Goal: Task Accomplishment & Management: Use online tool/utility

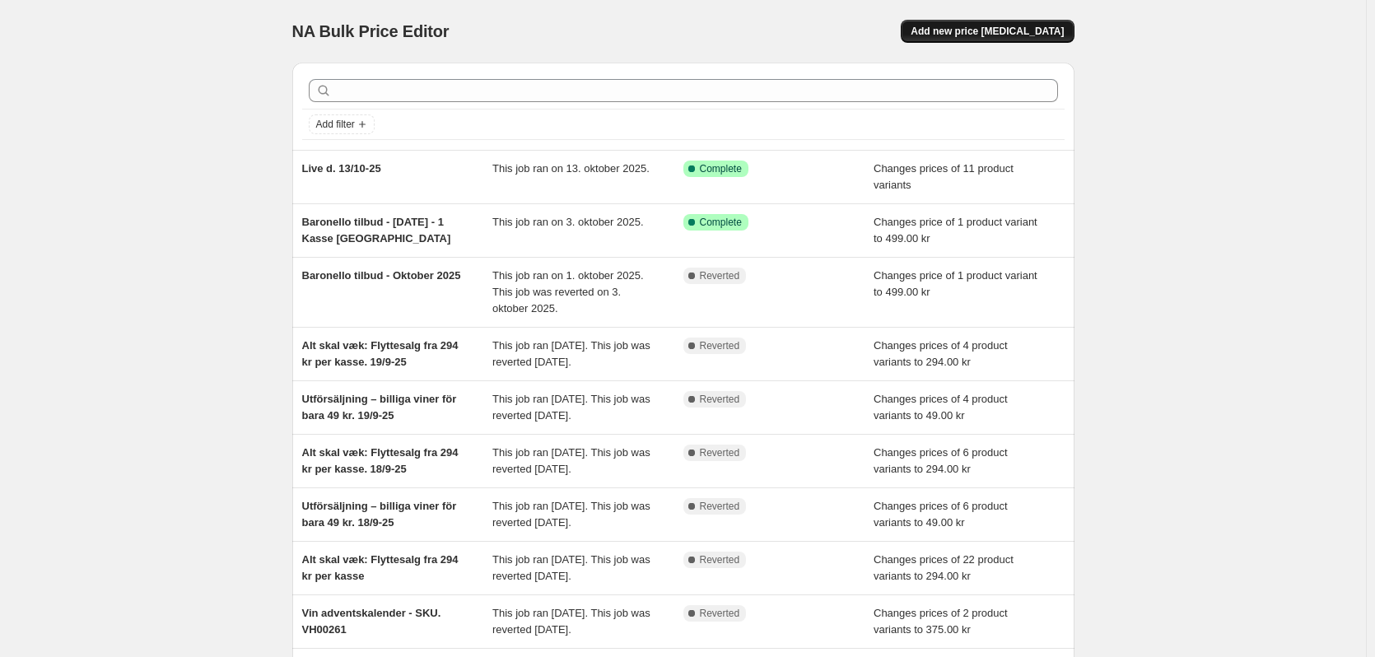
click at [978, 32] on span "Add new price [MEDICAL_DATA]" at bounding box center [987, 31] width 153 height 13
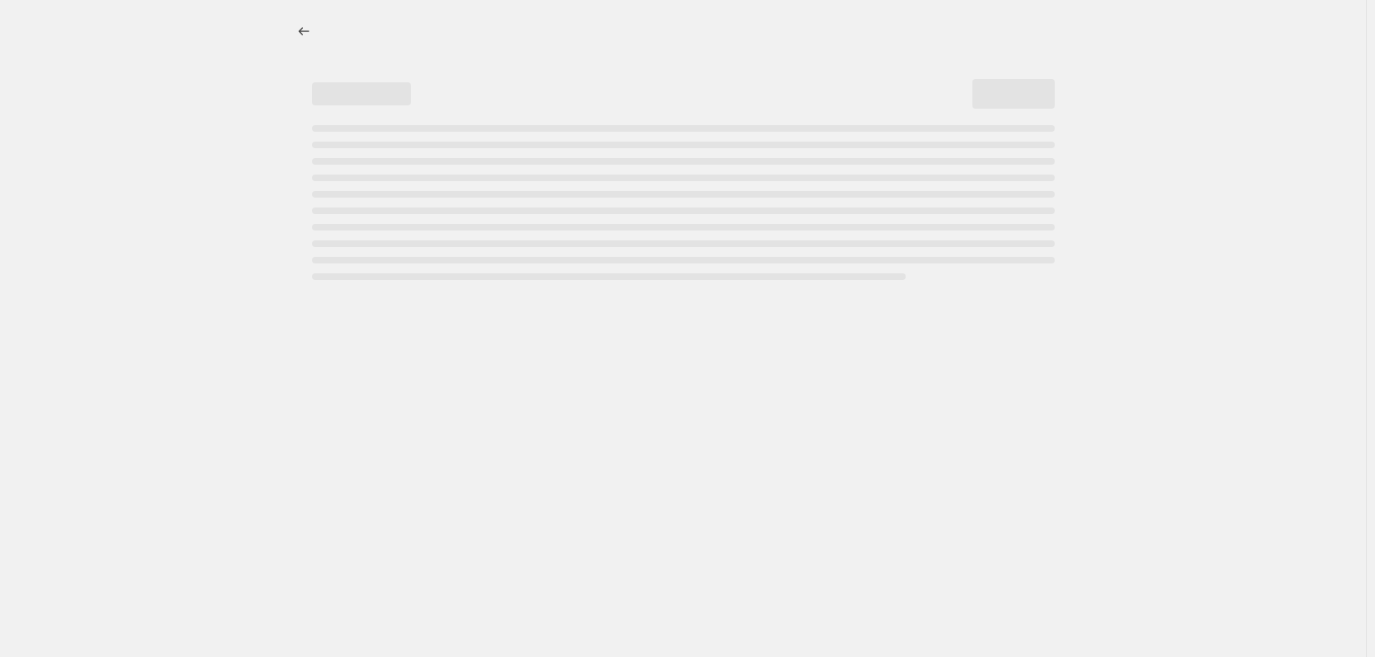
select select "percentage"
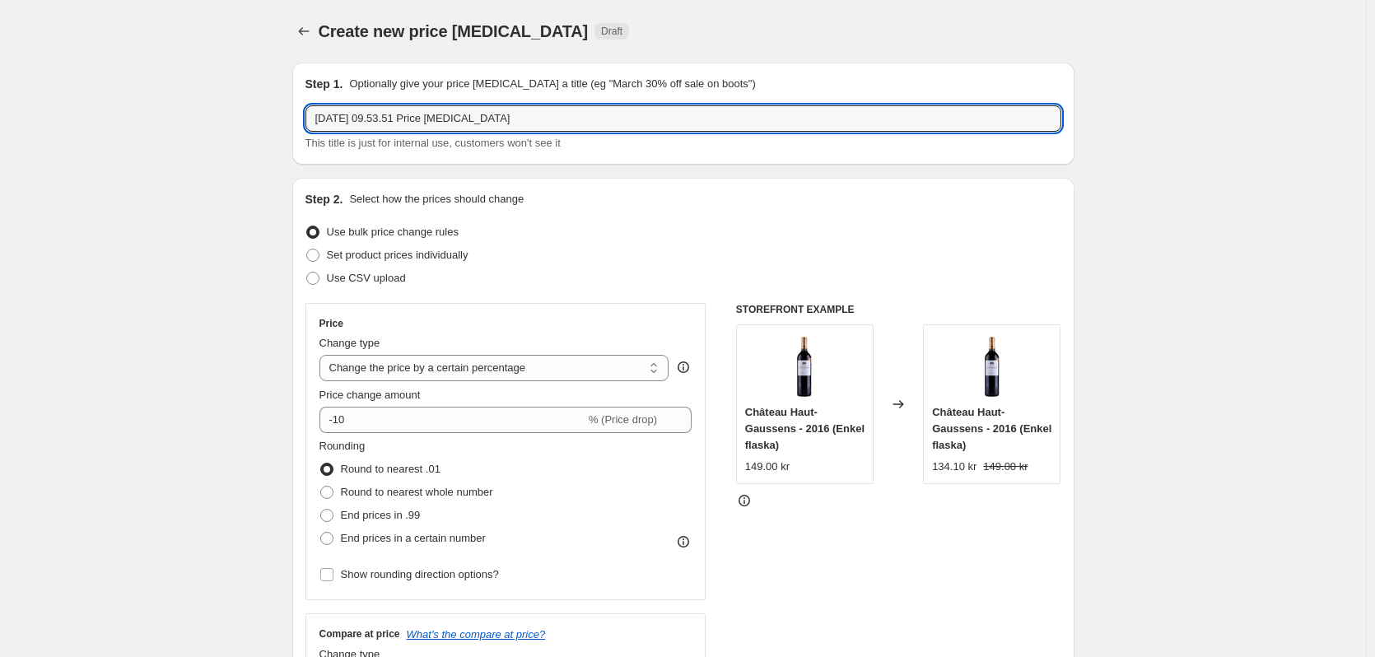
drag, startPoint x: 512, startPoint y: 115, endPoint x: 267, endPoint y: 121, distance: 245.4
type input "Live salg 13/10 rabatter"
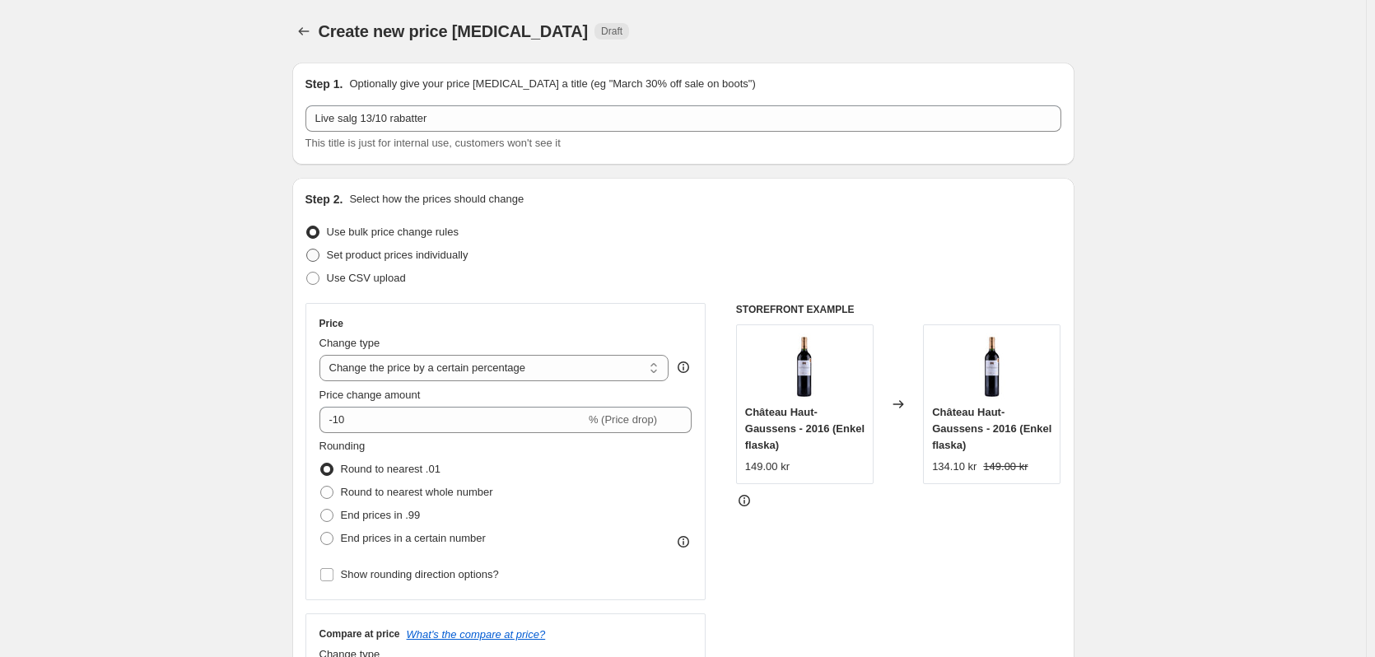
click at [312, 249] on span at bounding box center [312, 255] width 13 height 13
click at [307, 249] on input "Set product prices individually" at bounding box center [306, 249] width 1 height 1
radio input "true"
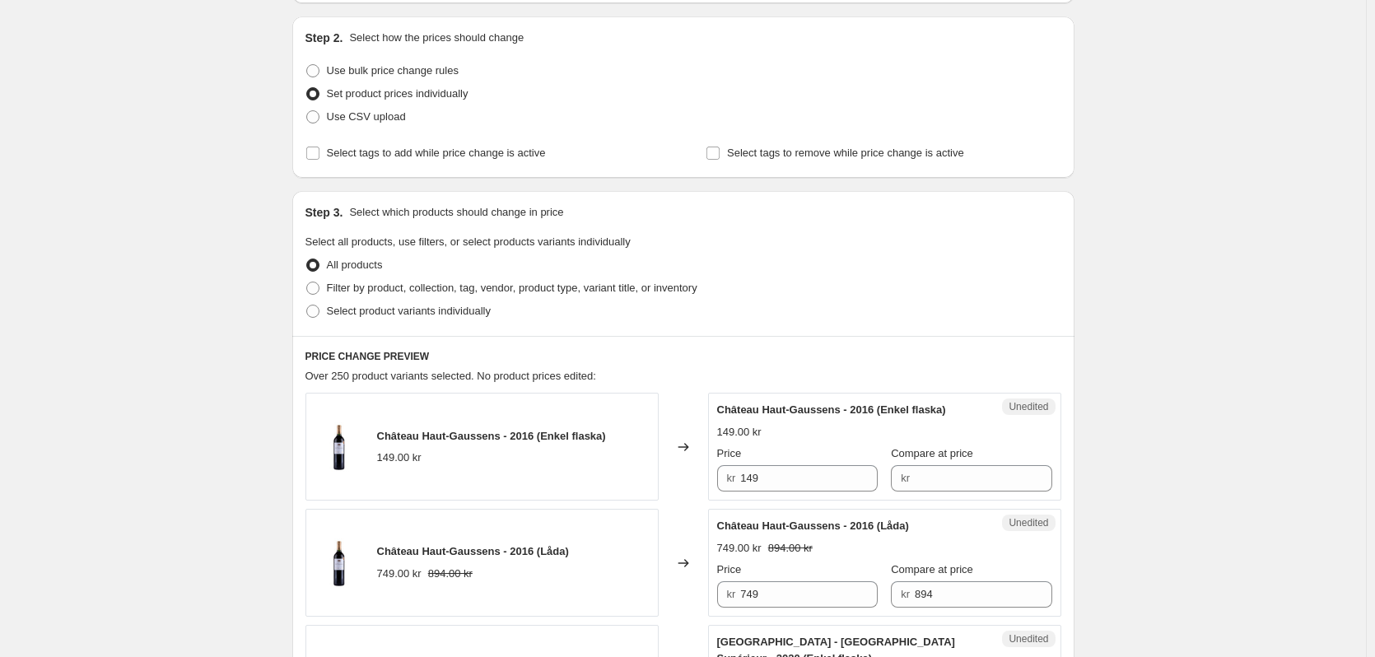
scroll to position [165, 0]
click at [318, 303] on span at bounding box center [312, 307] width 13 height 13
click at [307, 302] on input "Select product variants individually" at bounding box center [306, 301] width 1 height 1
radio input "true"
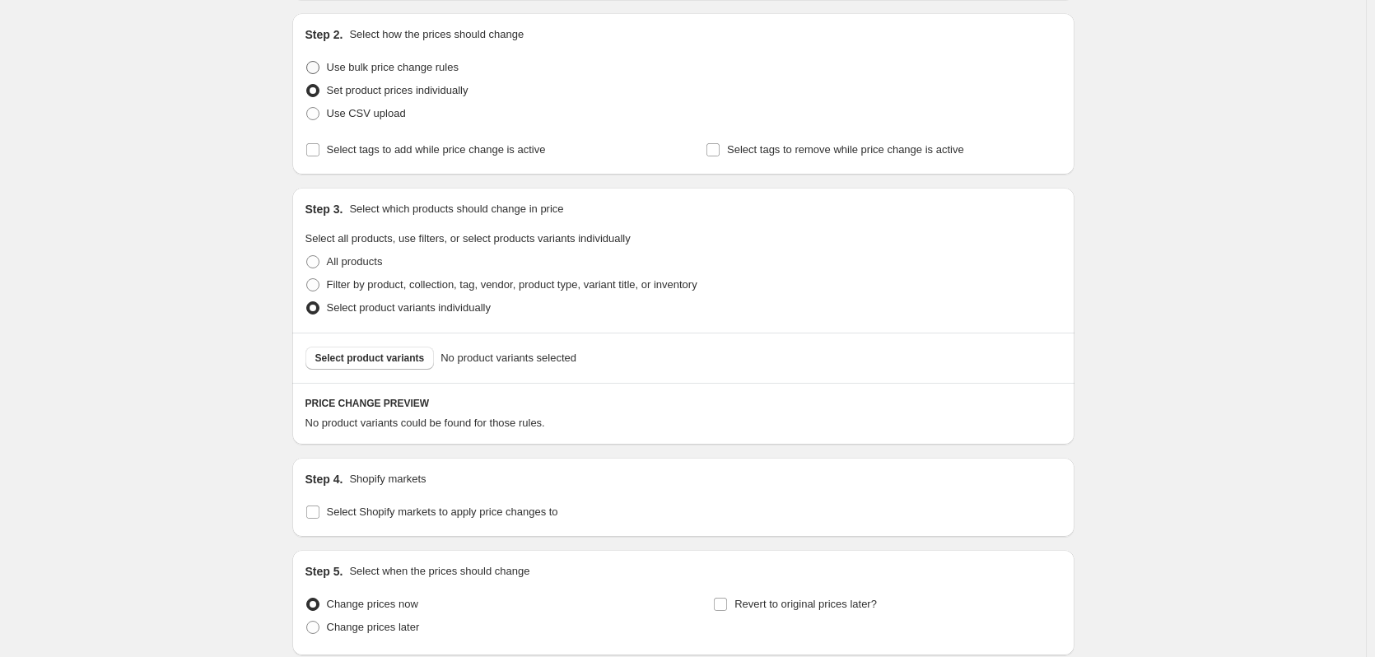
click at [318, 66] on span at bounding box center [312, 67] width 13 height 13
click at [307, 62] on input "Use bulk price change rules" at bounding box center [306, 61] width 1 height 1
radio input "true"
select select "percentage"
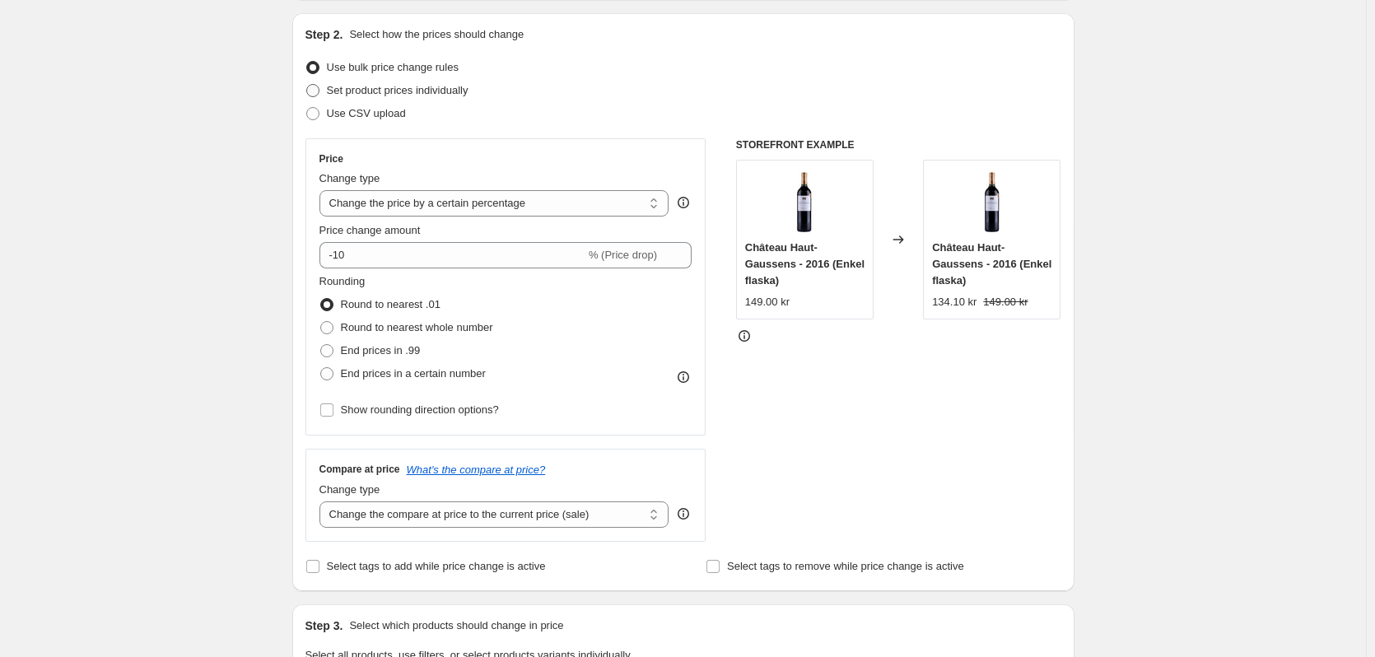
click at [370, 88] on span "Set product prices individually" at bounding box center [398, 90] width 142 height 12
click at [307, 85] on input "Set product prices individually" at bounding box center [306, 84] width 1 height 1
radio input "true"
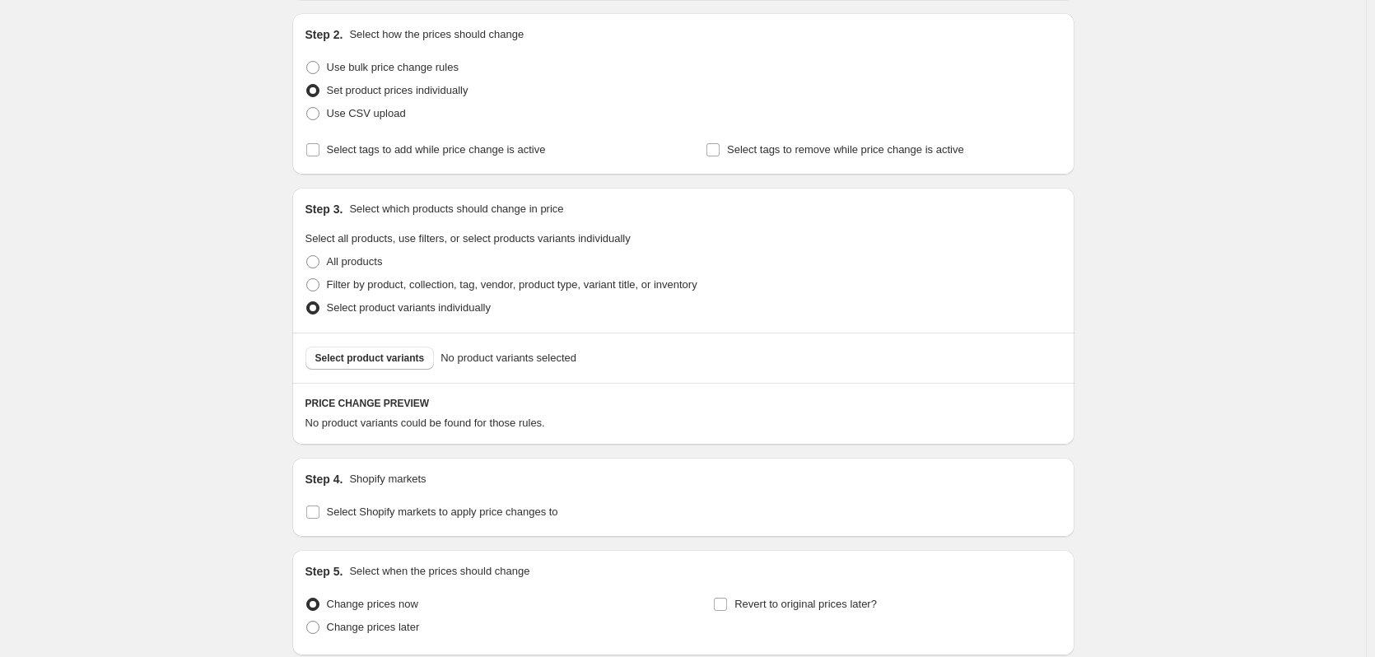
scroll to position [247, 0]
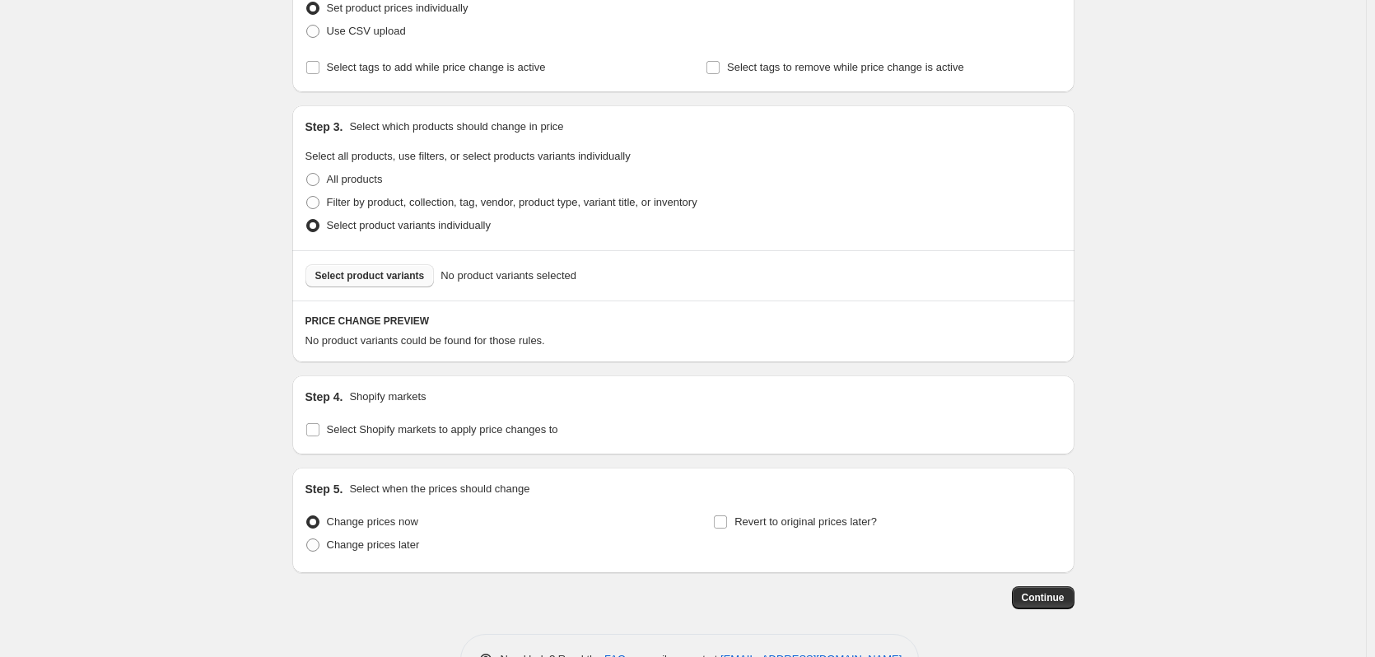
click at [361, 280] on span "Select product variants" at bounding box center [370, 275] width 110 height 13
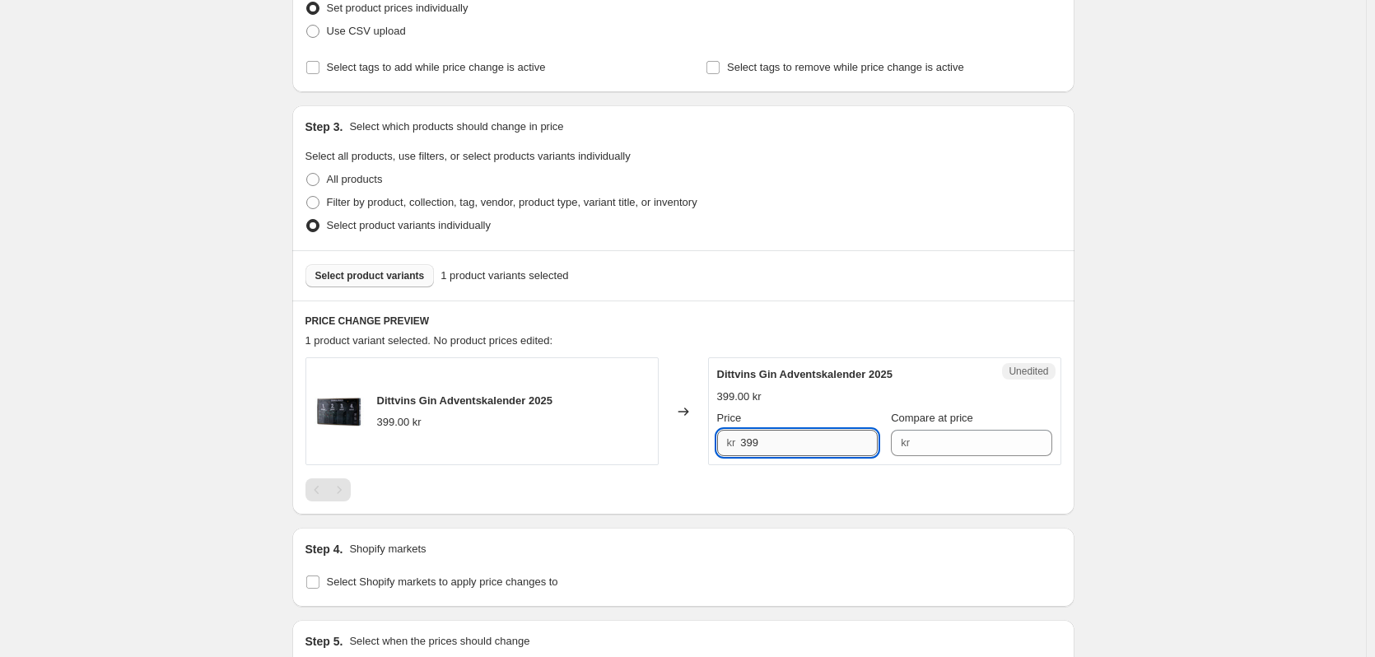
click at [747, 446] on input "399" at bounding box center [809, 443] width 138 height 26
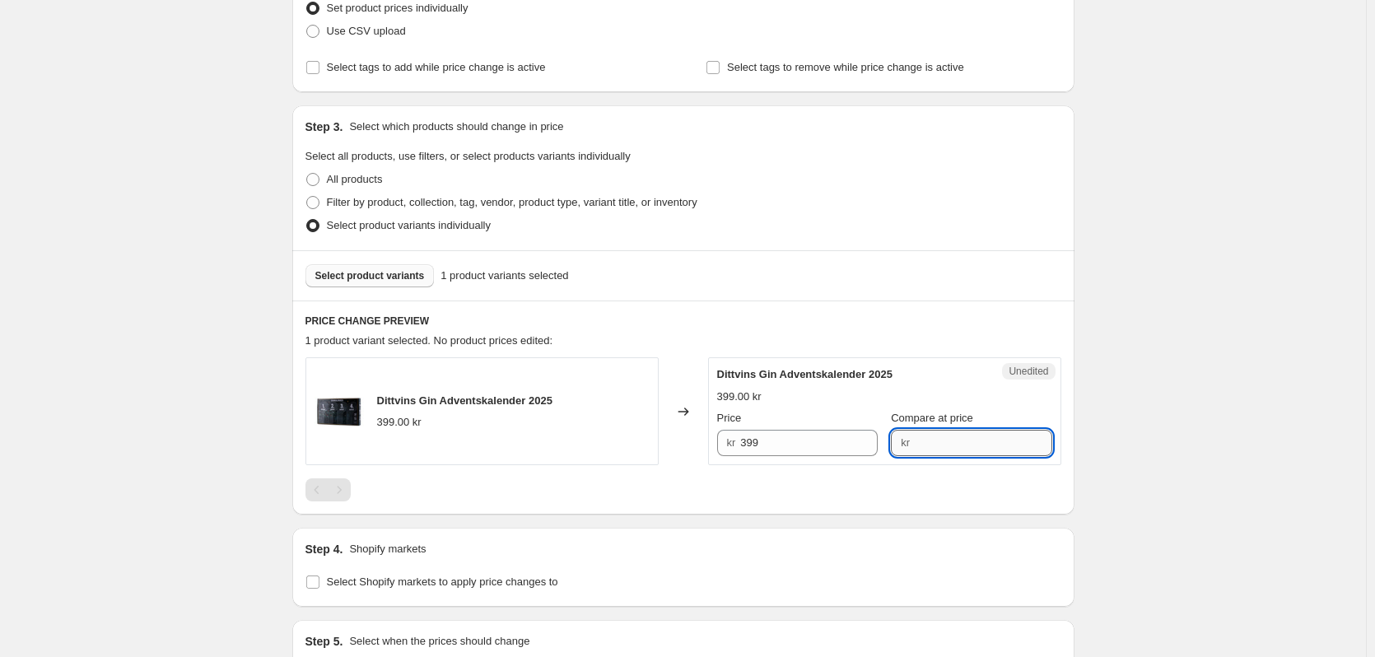
click at [916, 446] on input "Compare at price" at bounding box center [984, 443] width 138 height 26
paste input "399"
type input "399"
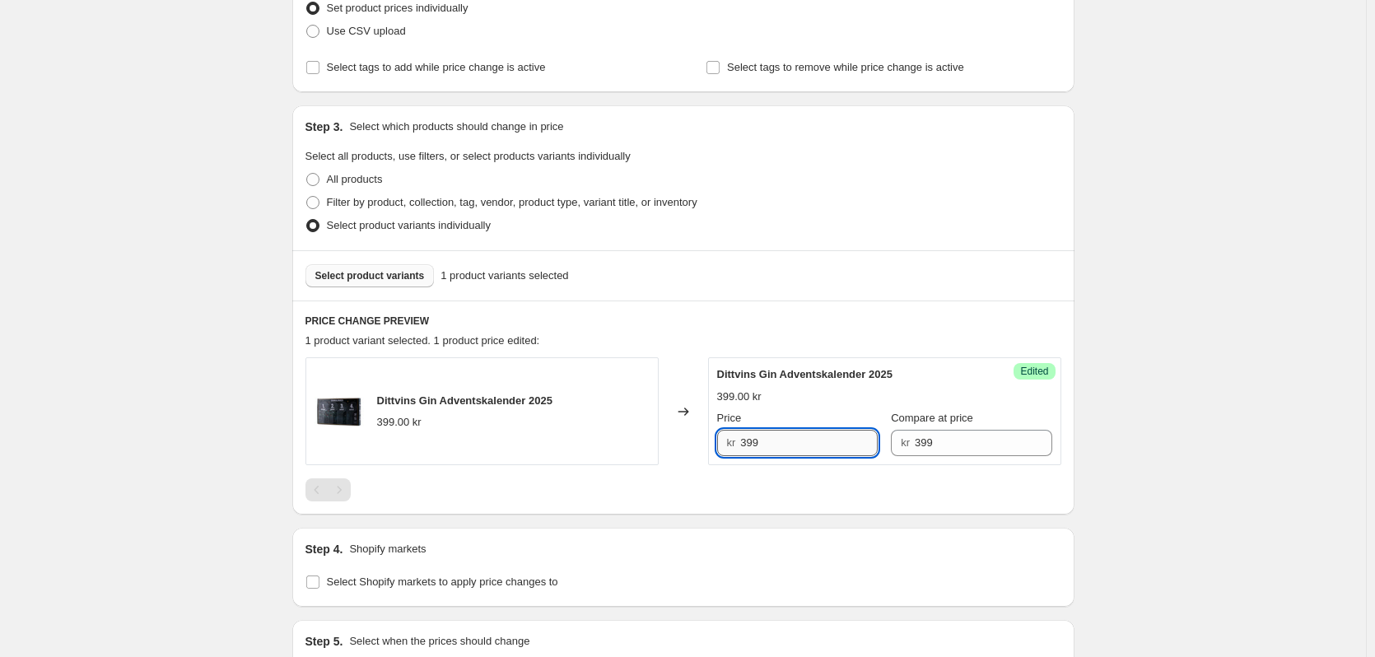
click at [777, 445] on input "399" at bounding box center [809, 443] width 138 height 26
type input "399"
click at [249, 439] on div "Create new price [MEDICAL_DATA]. This page is ready Create new price [MEDICAL_D…" at bounding box center [683, 307] width 1366 height 1109
click at [347, 283] on button "Select product variants" at bounding box center [369, 275] width 129 height 23
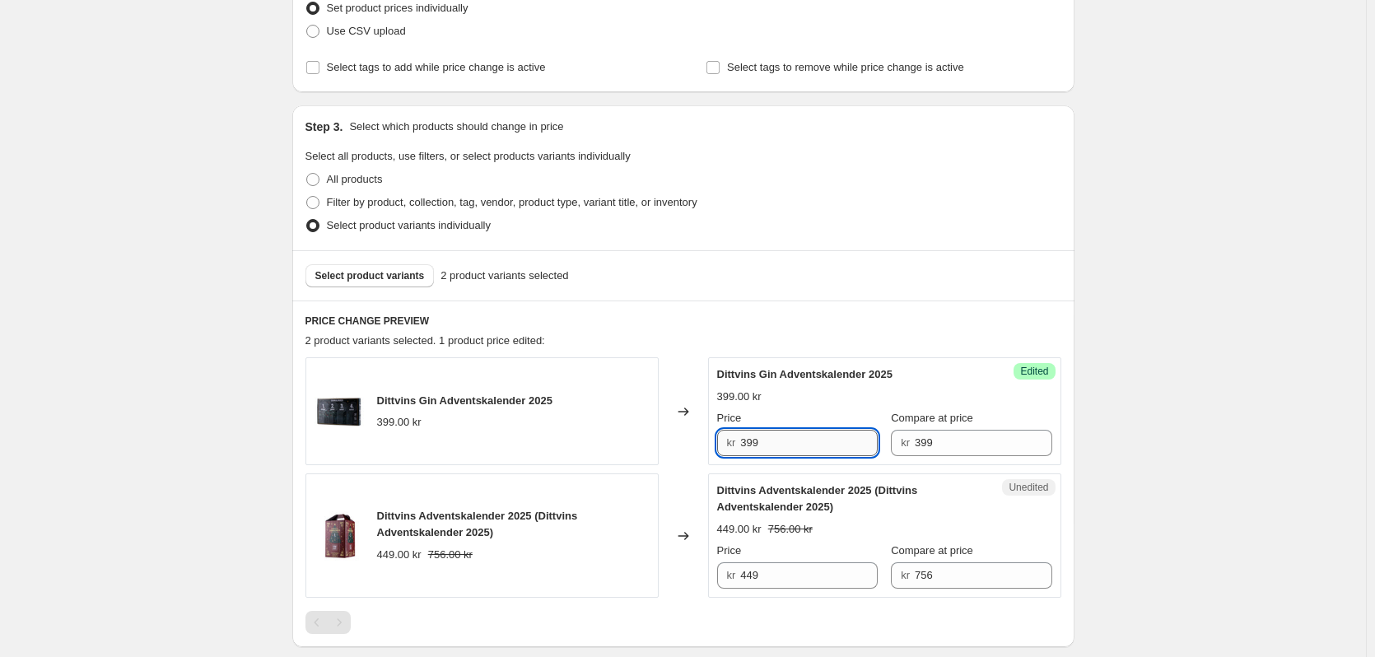
drag, startPoint x: 772, startPoint y: 445, endPoint x: 763, endPoint y: 446, distance: 8.3
click at [763, 446] on input "399" at bounding box center [809, 443] width 138 height 26
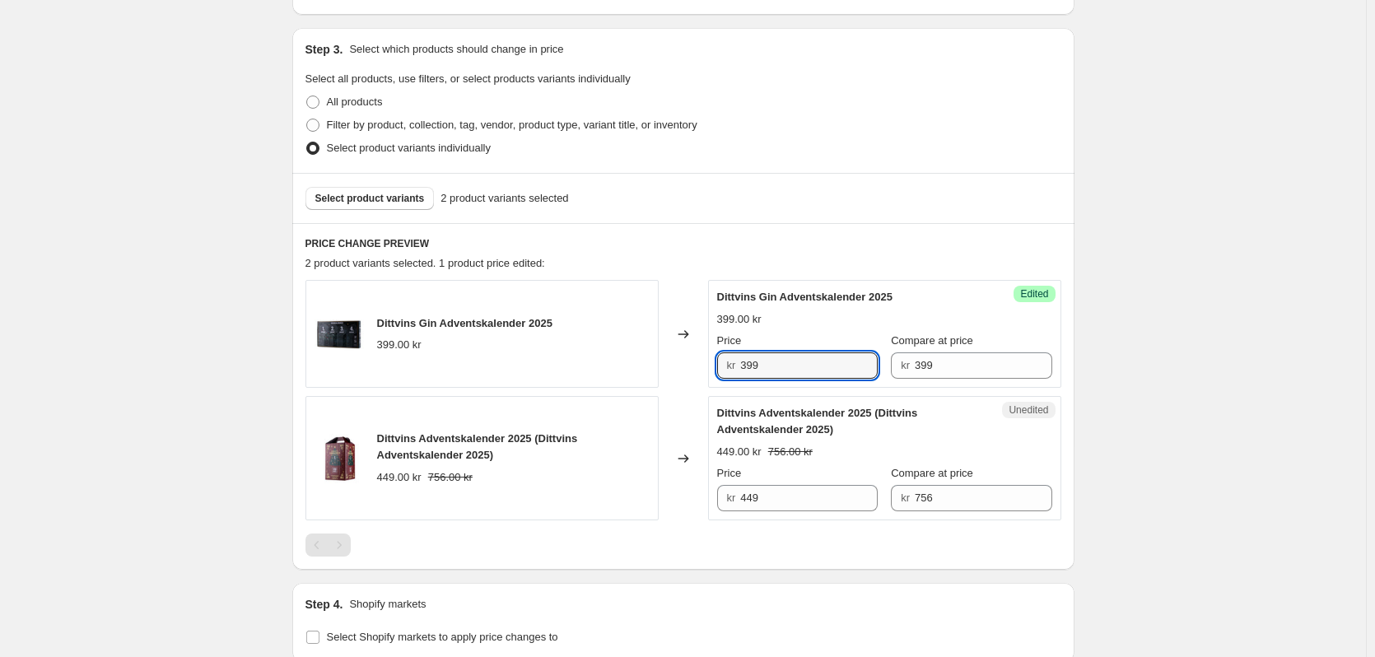
scroll to position [329, 0]
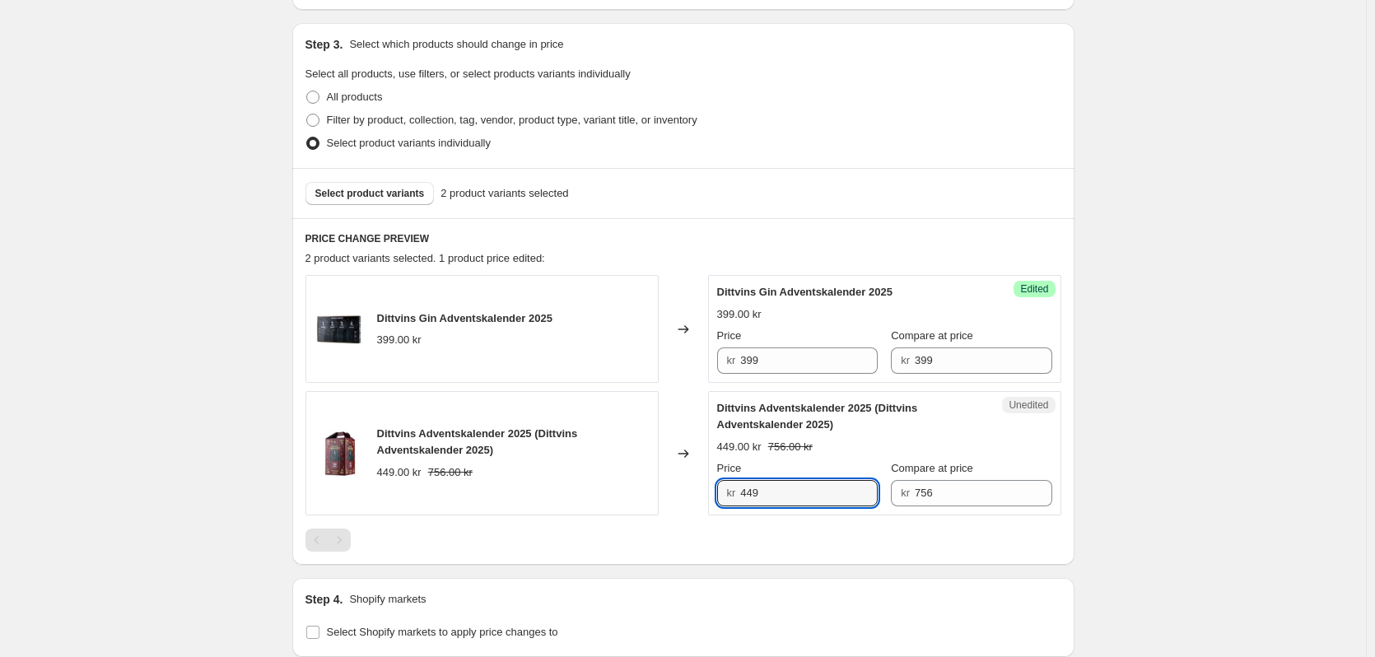
drag, startPoint x: 780, startPoint y: 494, endPoint x: 742, endPoint y: 496, distance: 37.9
click at [742, 496] on div "kr 449" at bounding box center [797, 493] width 161 height 26
click at [944, 492] on input "756" at bounding box center [984, 493] width 138 height 26
type input "7"
paste input "449"
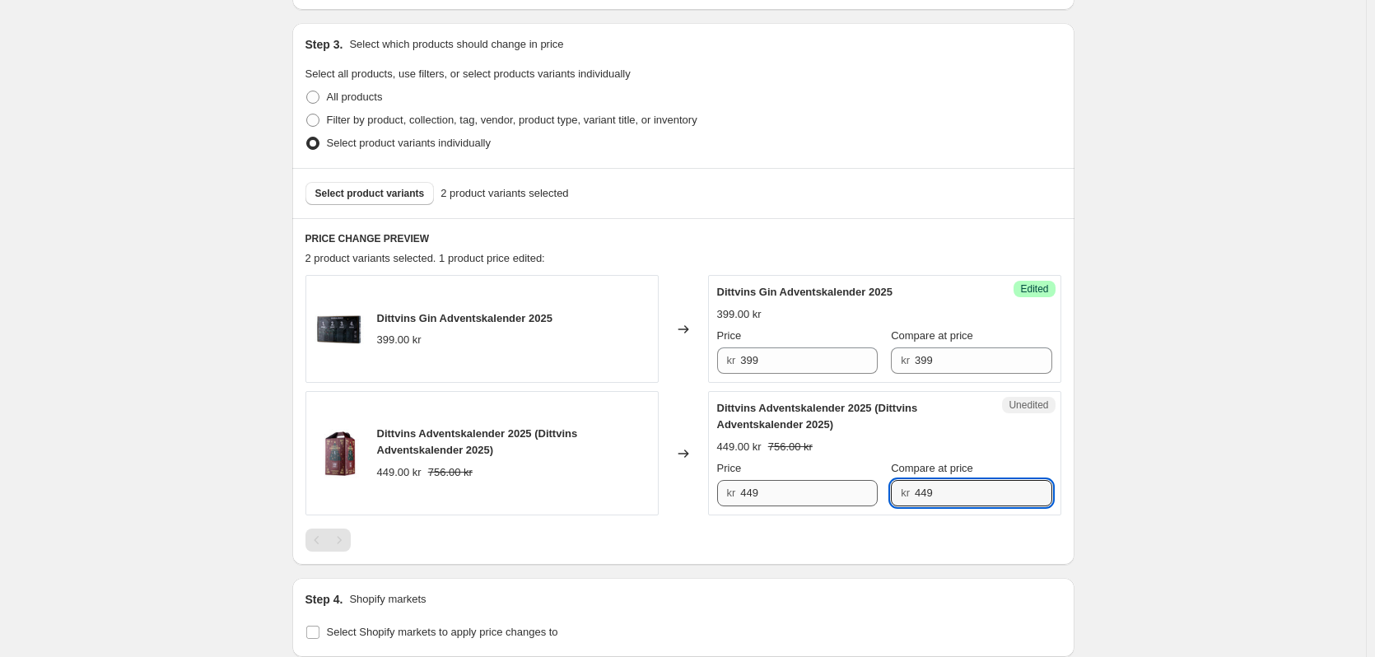
type input "449"
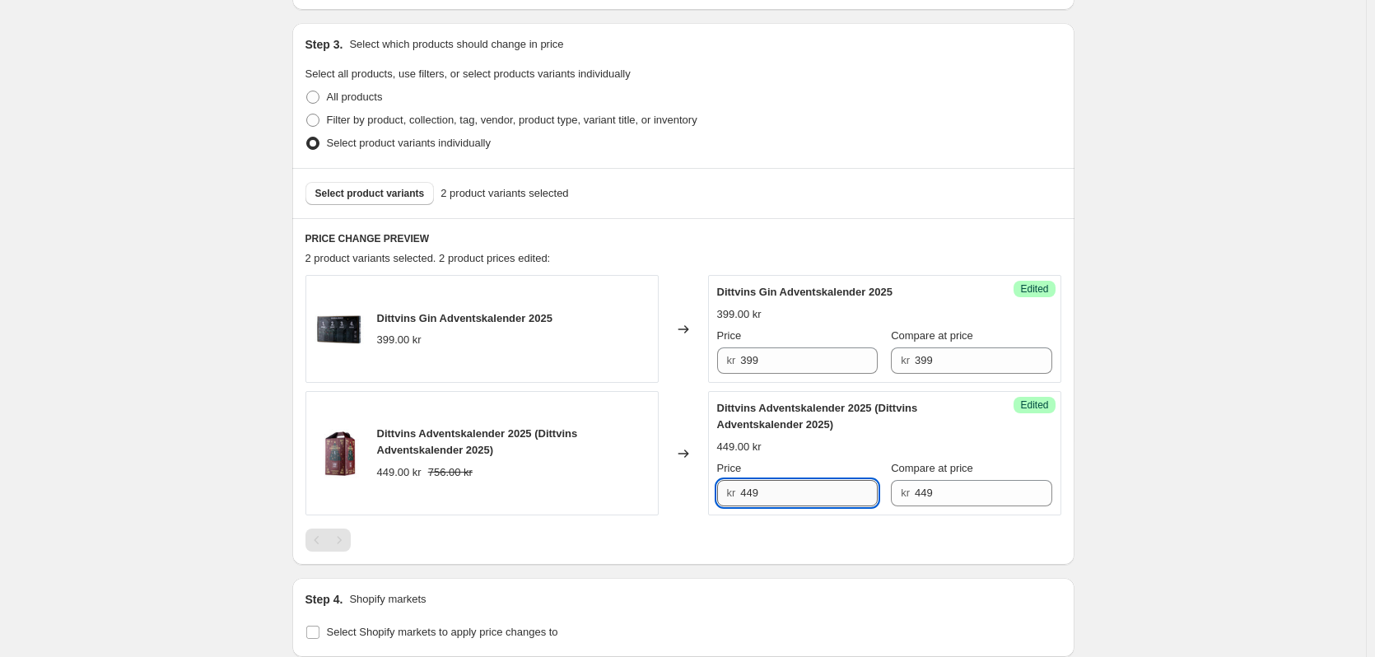
click at [780, 491] on input "449" at bounding box center [809, 493] width 138 height 26
type input "4"
click at [1185, 370] on div "Create new price [MEDICAL_DATA]. This page is ready Create new price [MEDICAL_D…" at bounding box center [683, 292] width 1366 height 1242
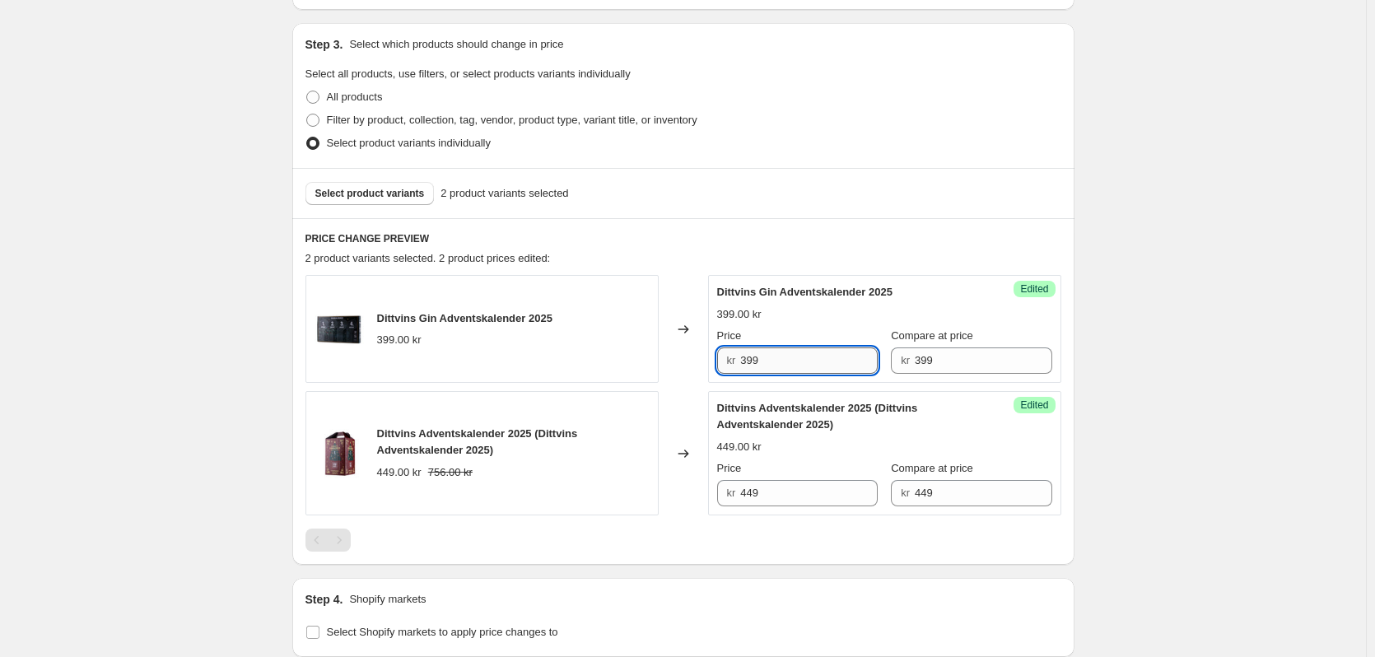
click at [804, 362] on input "399" at bounding box center [809, 360] width 138 height 26
click at [801, 495] on input "449" at bounding box center [809, 493] width 138 height 26
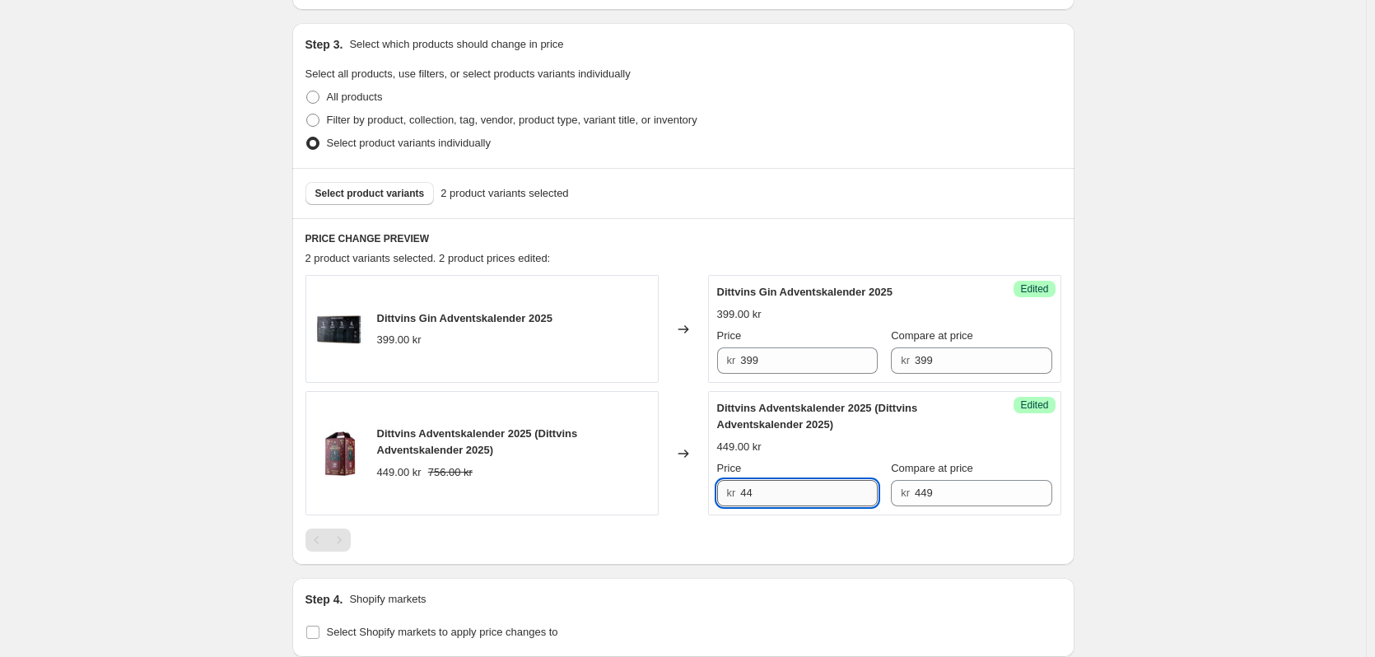
type input "4"
click at [978, 449] on div "449.00 kr" at bounding box center [884, 447] width 335 height 16
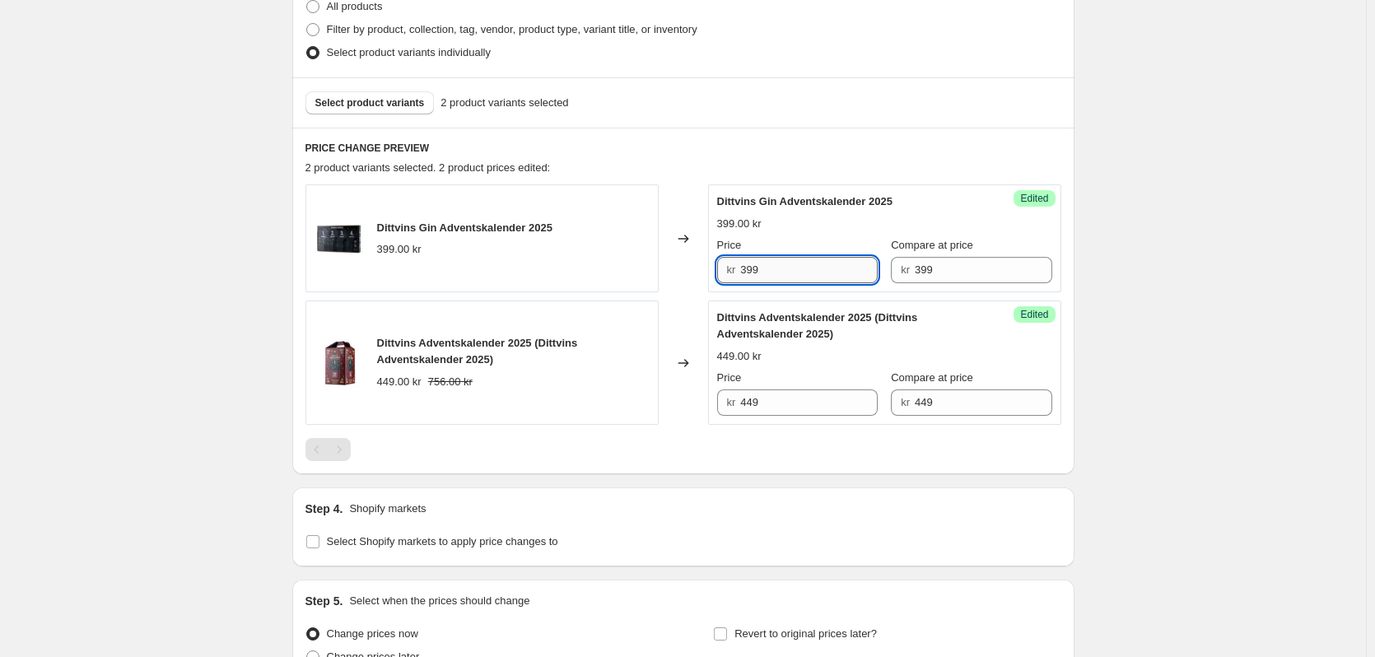
click at [813, 265] on input "399" at bounding box center [809, 270] width 138 height 26
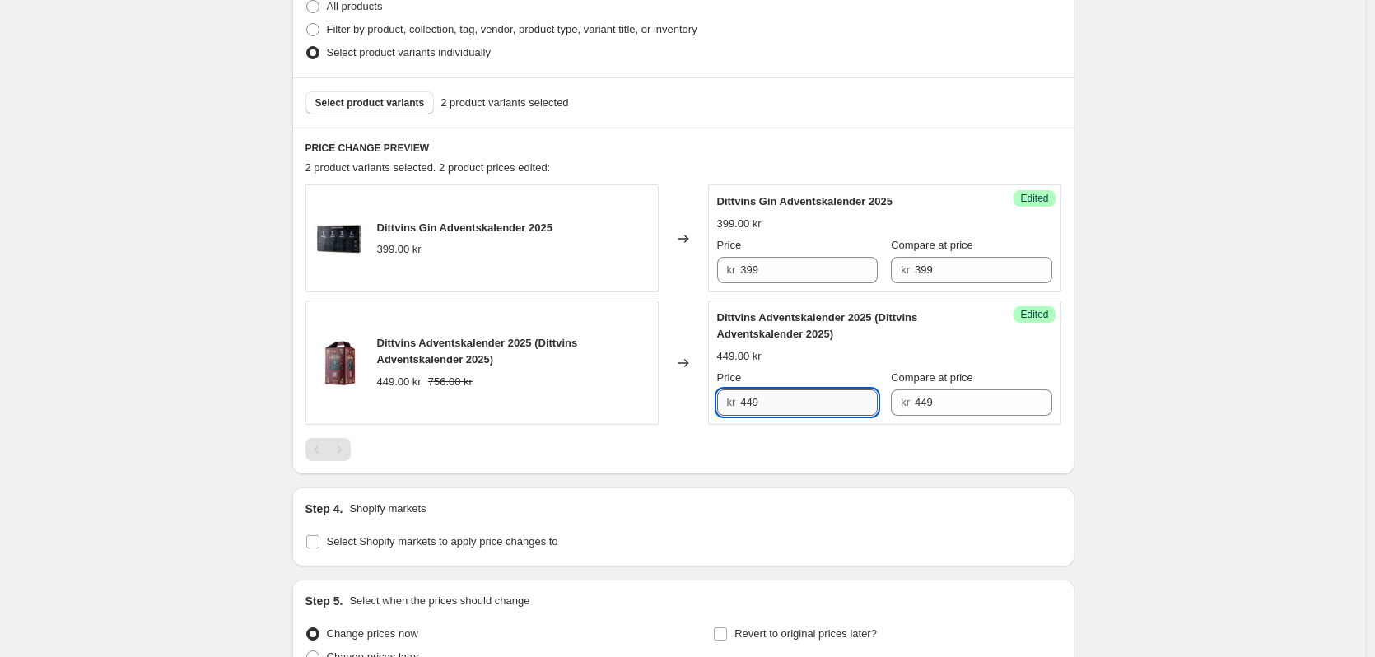
click at [788, 400] on input "449" at bounding box center [809, 402] width 138 height 26
type input "4"
type input "5"
click at [999, 403] on input "449" at bounding box center [984, 402] width 138 height 26
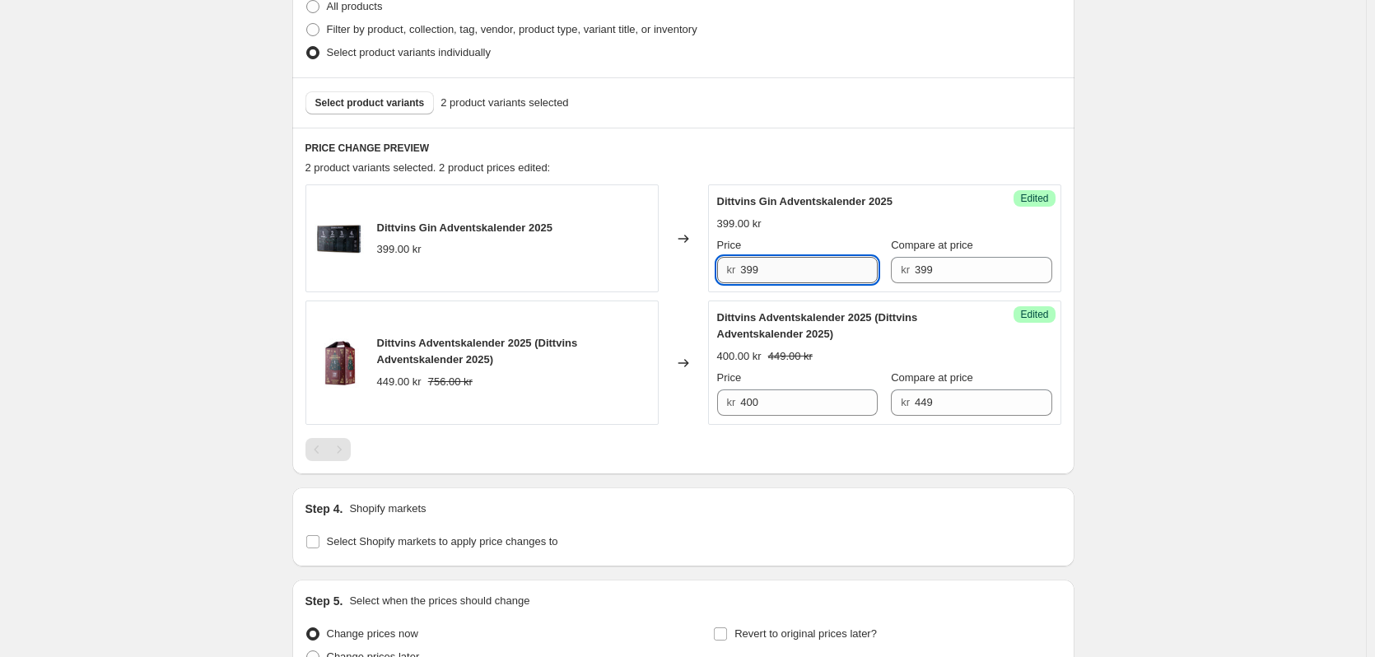
click at [781, 279] on input "399" at bounding box center [809, 270] width 138 height 26
click at [781, 402] on input "400" at bounding box center [809, 402] width 138 height 26
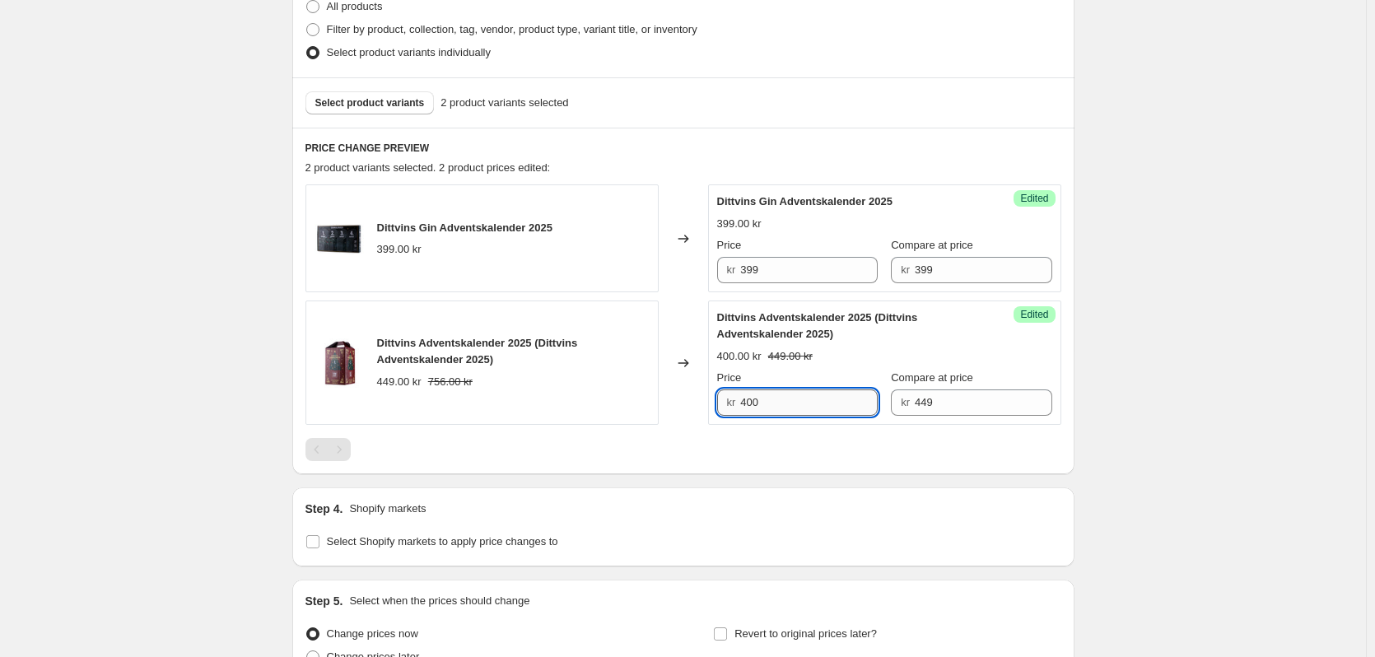
click at [784, 408] on input "400" at bounding box center [809, 402] width 138 height 26
type input "4"
type input "359"
click at [781, 459] on div at bounding box center [683, 449] width 756 height 23
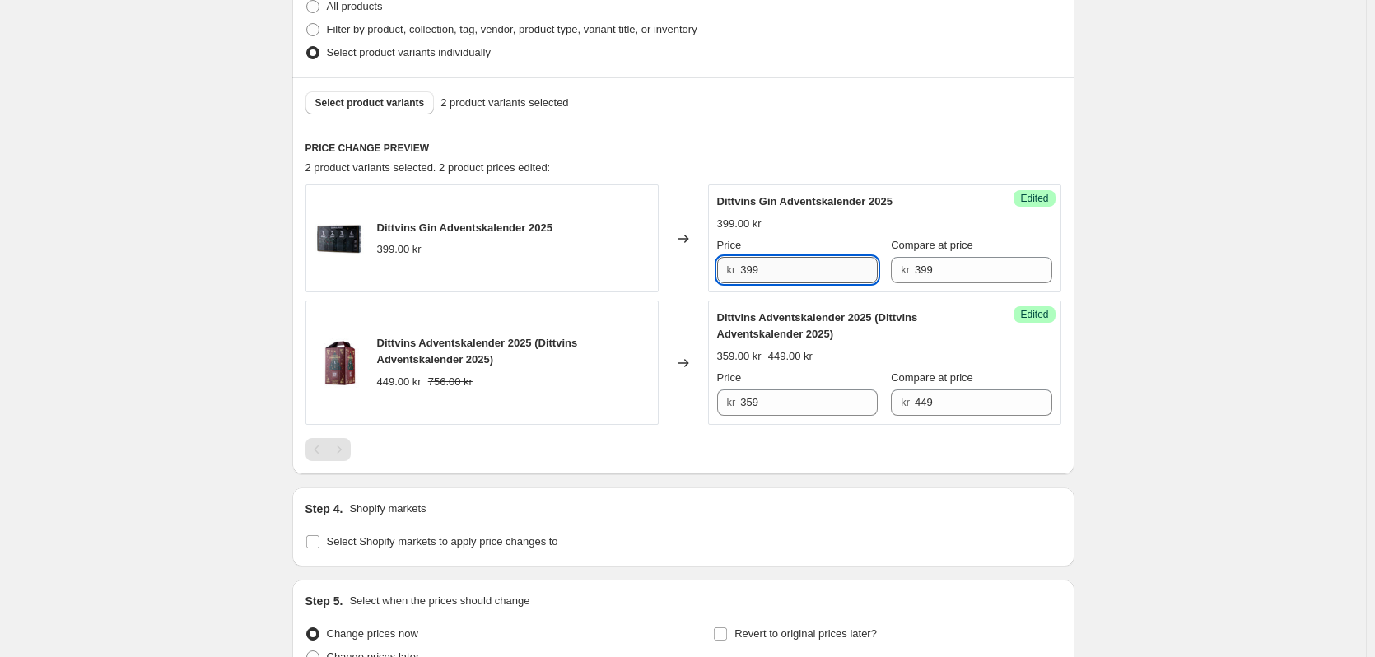
click at [774, 272] on input "399" at bounding box center [809, 270] width 138 height 26
click at [786, 270] on input "399" at bounding box center [809, 270] width 138 height 26
type input "359"
click at [783, 402] on input "359" at bounding box center [809, 402] width 138 height 26
click at [377, 105] on span "Select product variants" at bounding box center [370, 102] width 110 height 13
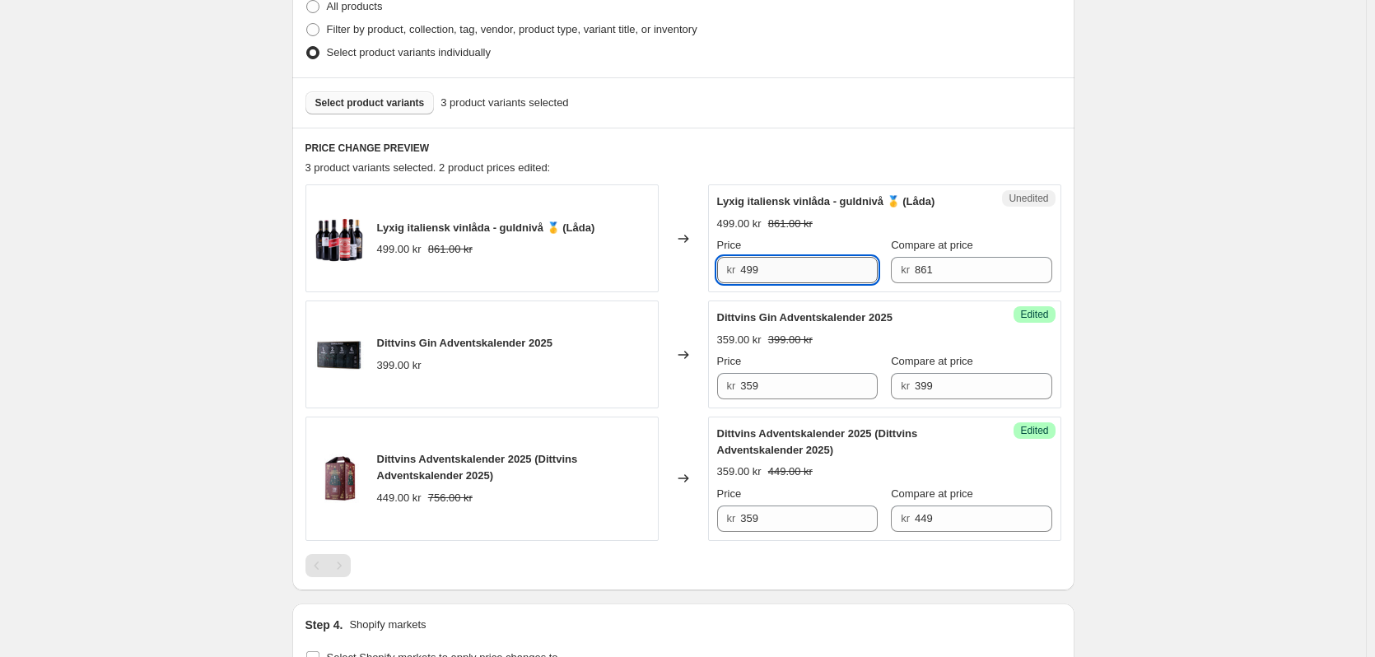
click at [785, 274] on input "499" at bounding box center [809, 270] width 138 height 26
click at [948, 263] on input "861" at bounding box center [984, 270] width 138 height 26
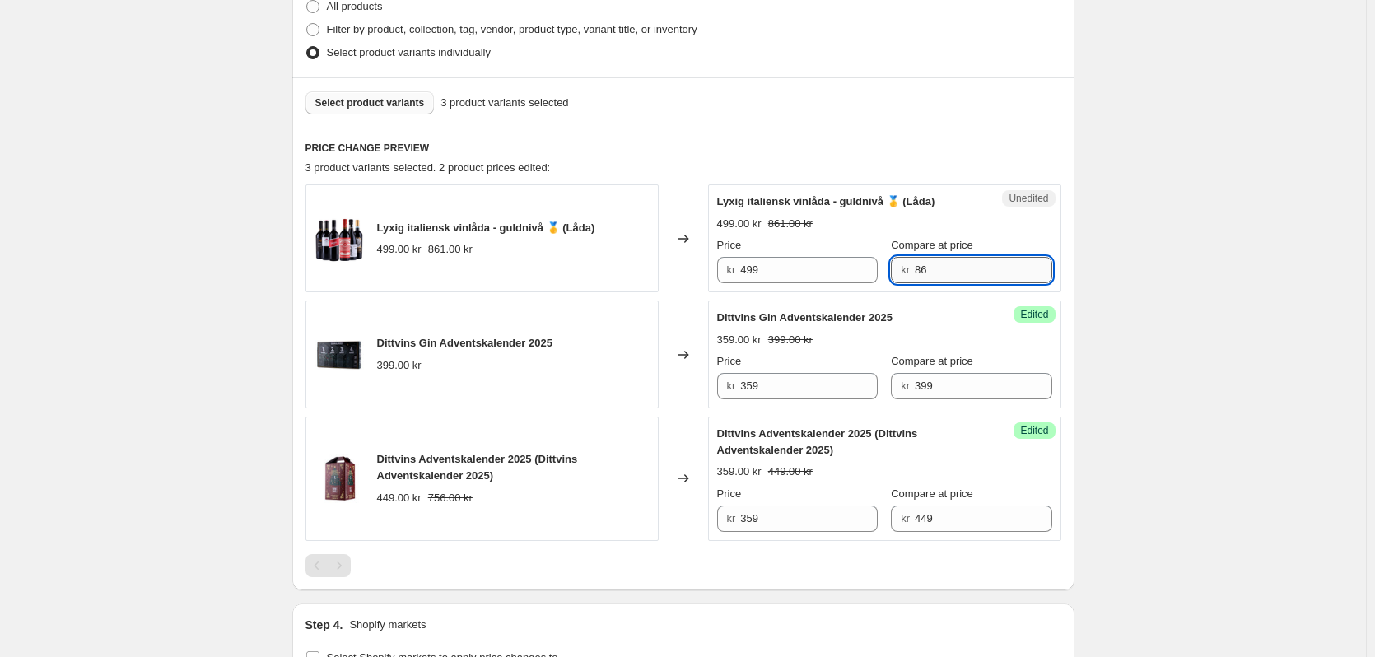
type input "8"
type input "499"
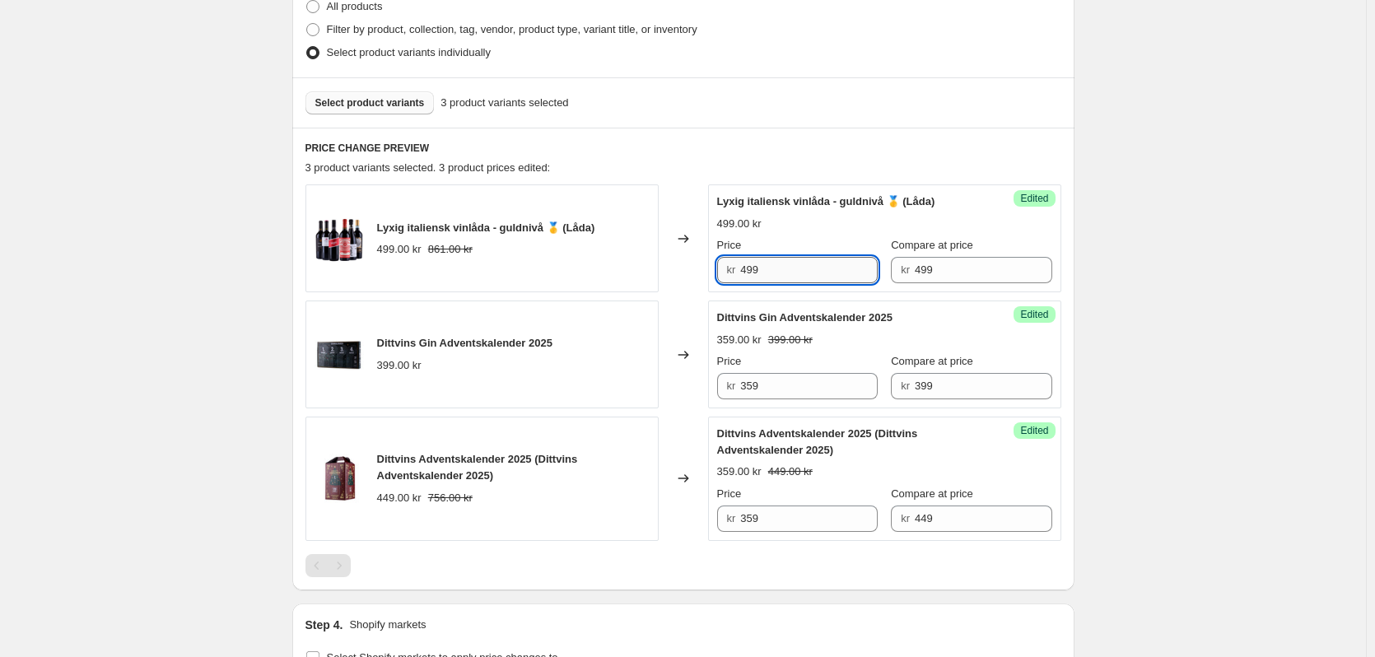
click at [748, 270] on input "499" at bounding box center [809, 270] width 138 height 26
type input "399"
click at [1156, 375] on div "Create new price [MEDICAL_DATA]. This page is ready Create new price [MEDICAL_D…" at bounding box center [683, 259] width 1366 height 1358
click at [395, 103] on span "Select product variants" at bounding box center [370, 102] width 110 height 13
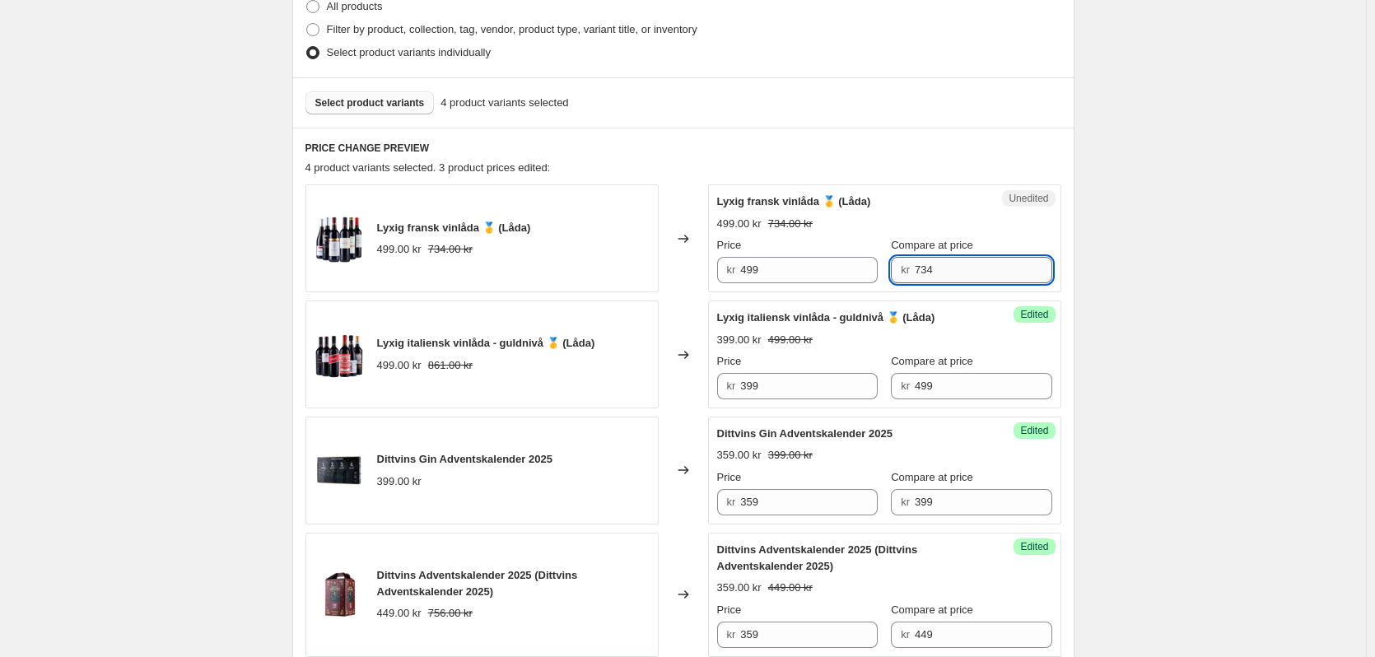
click at [948, 274] on input "734" at bounding box center [984, 270] width 138 height 26
type input "7"
type input "499"
click at [810, 275] on input "499" at bounding box center [809, 270] width 138 height 26
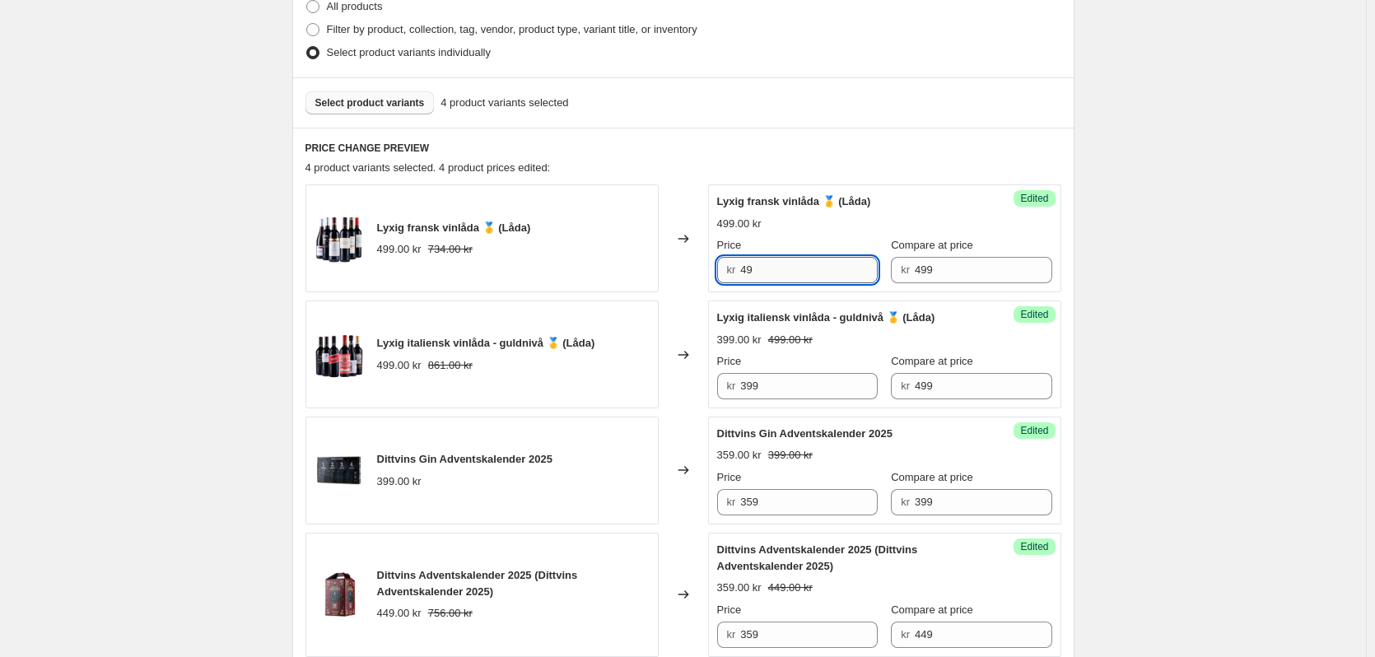
type input "4"
type input "449"
click at [244, 284] on div "Create new price [MEDICAL_DATA]. This page is ready Create new price [MEDICAL_D…" at bounding box center [683, 317] width 1366 height 1474
drag, startPoint x: 548, startPoint y: 341, endPoint x: 535, endPoint y: 340, distance: 12.4
click at [535, 340] on span "Lyxig italiensk vinlåda - guldnivå 🥇 (Låda)" at bounding box center [486, 343] width 218 height 12
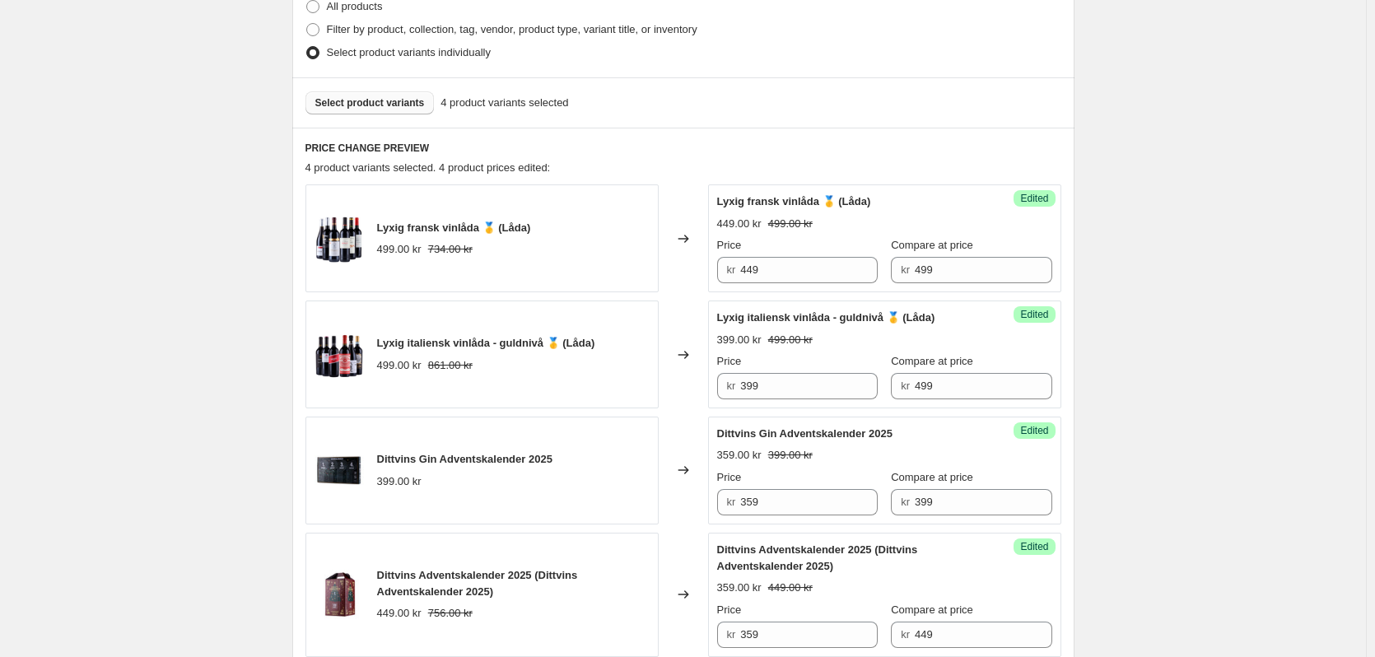
click at [1227, 328] on div "Create new price [MEDICAL_DATA]. This page is ready Create new price [MEDICAL_D…" at bounding box center [683, 317] width 1366 height 1474
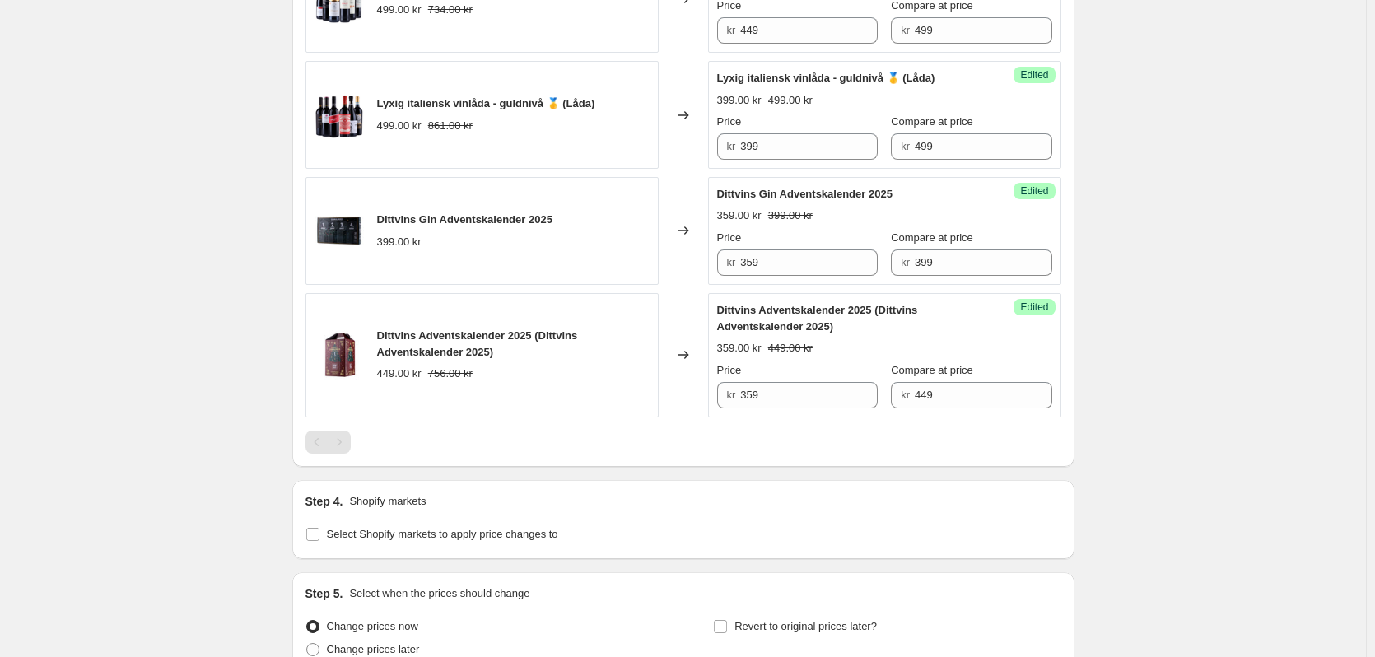
scroll to position [749, 0]
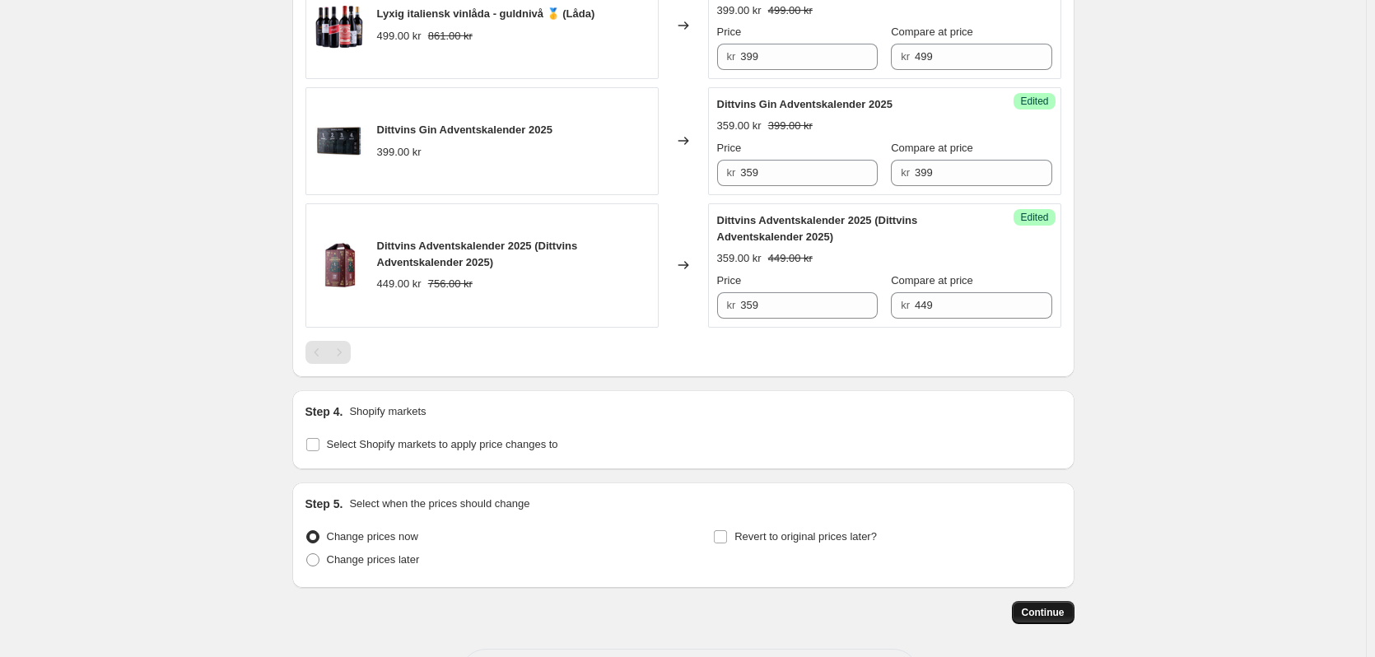
click at [1045, 617] on span "Continue" at bounding box center [1043, 612] width 43 height 13
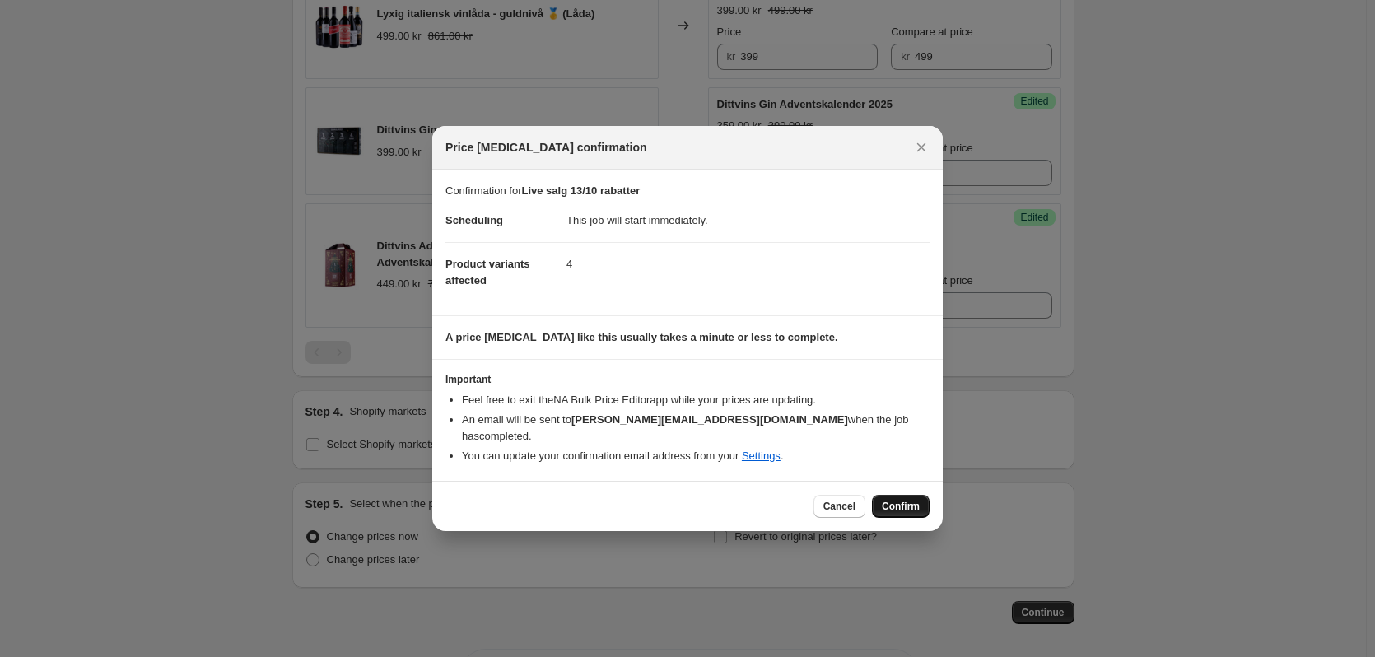
click at [900, 500] on span "Confirm" at bounding box center [901, 506] width 38 height 13
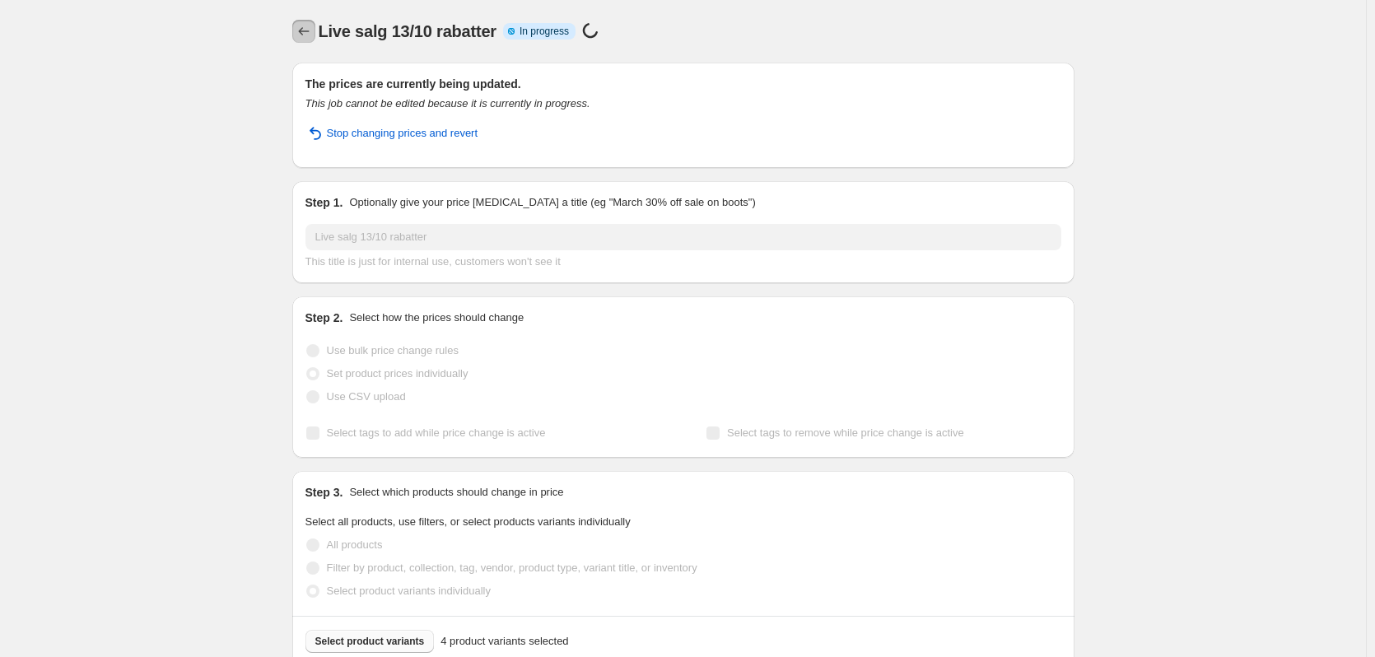
click at [305, 32] on icon "Price change jobs" at bounding box center [304, 31] width 16 height 16
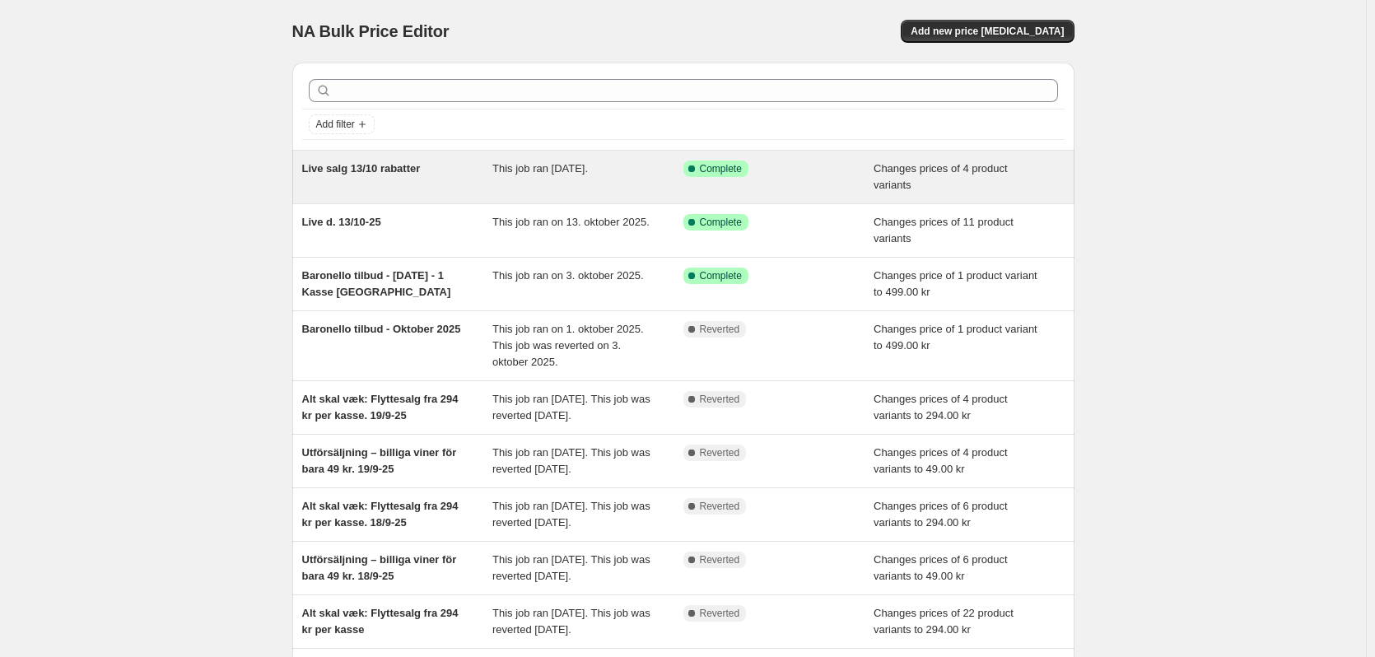
click at [427, 173] on div "Live salg 13/10 rabatter" at bounding box center [397, 177] width 191 height 33
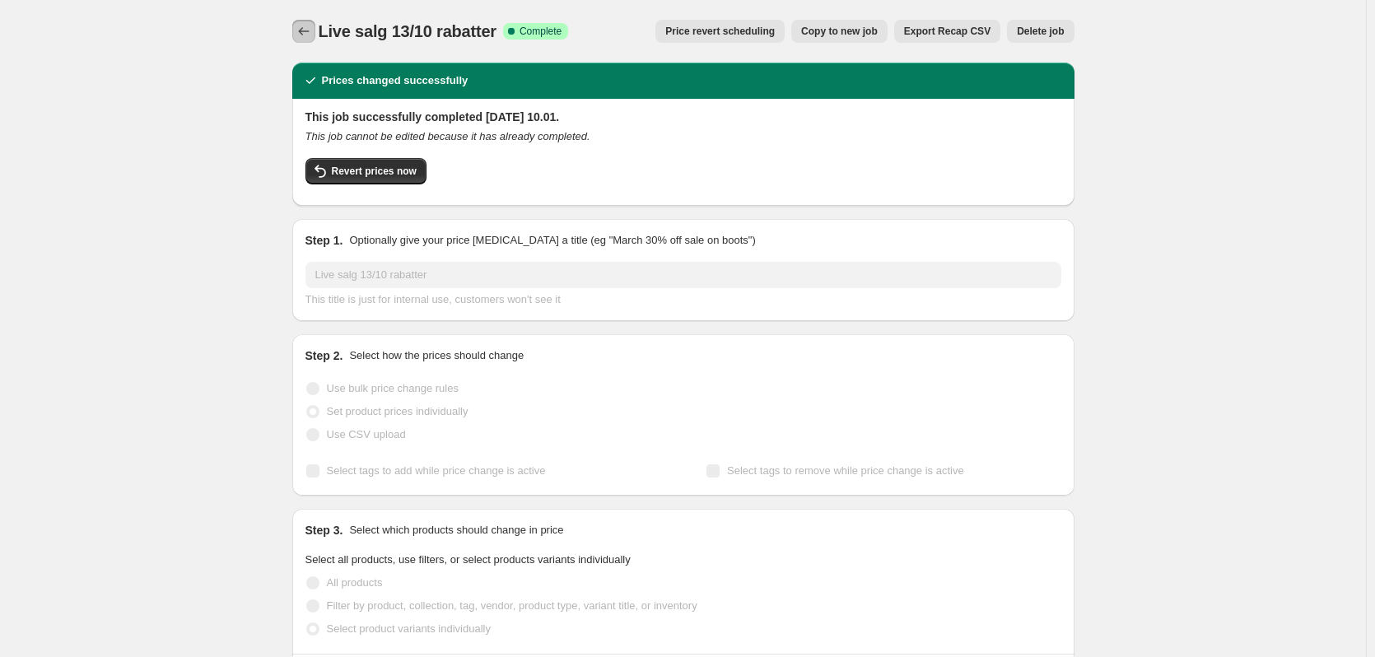
click at [311, 31] on icon "Price change jobs" at bounding box center [304, 31] width 16 height 16
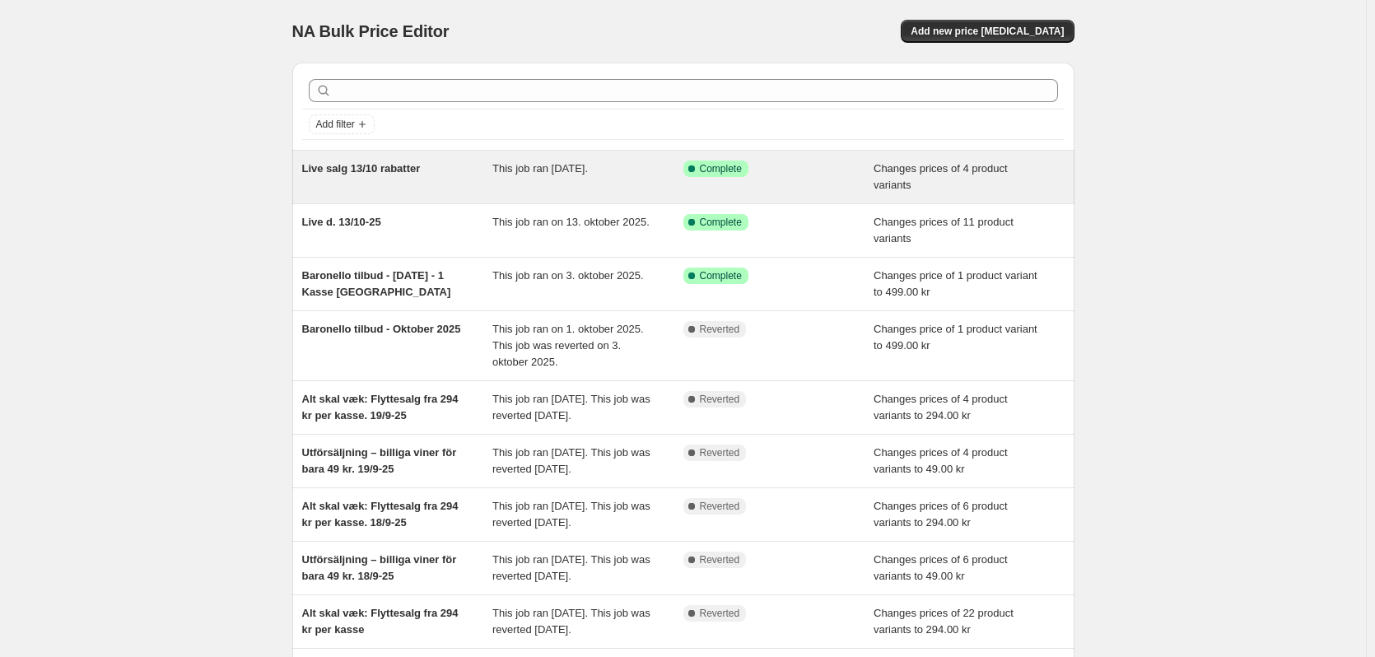
click at [361, 171] on span "Live salg 13/10 rabatter" at bounding box center [361, 168] width 119 height 12
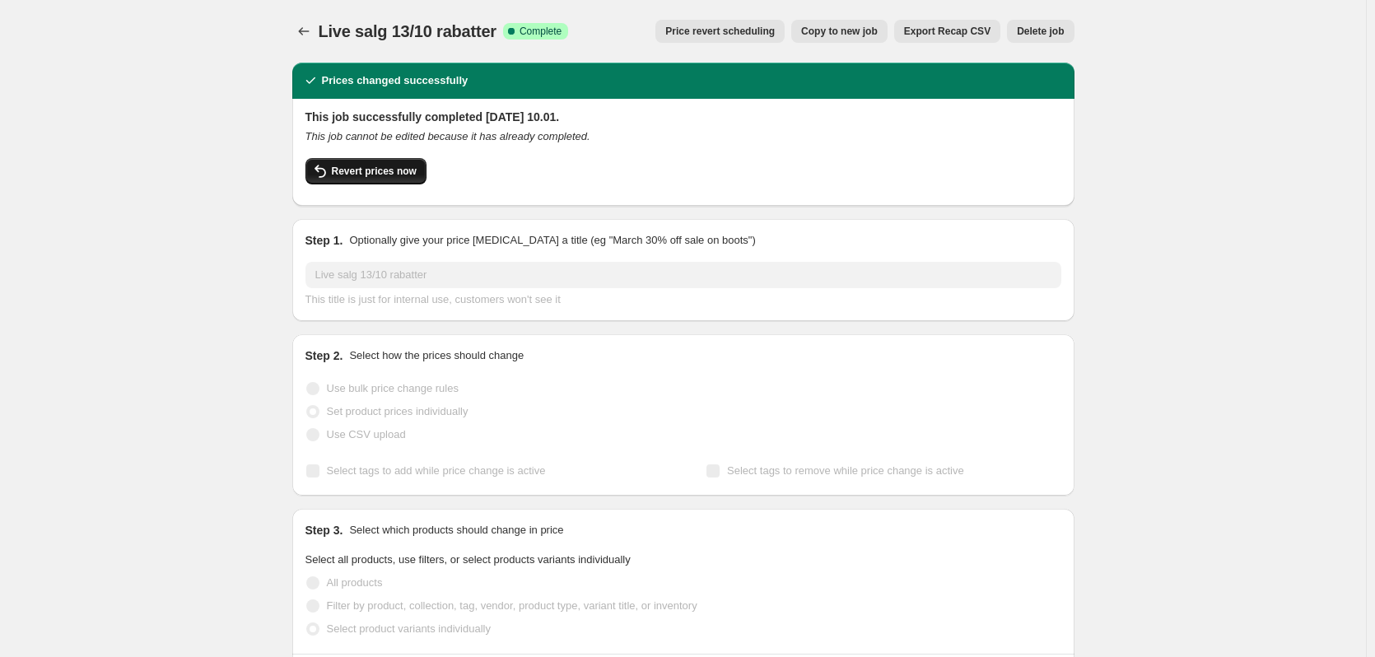
click at [328, 165] on icon "button" at bounding box center [320, 171] width 20 height 20
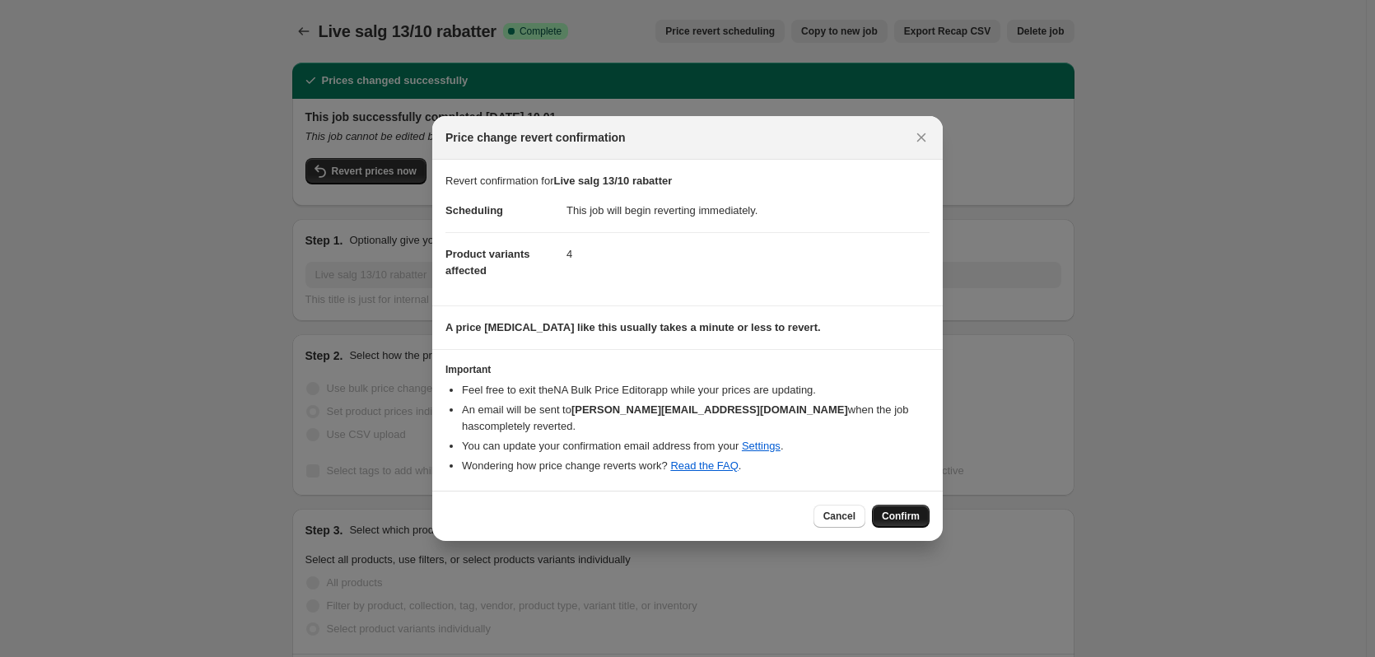
click at [916, 511] on span "Confirm" at bounding box center [901, 516] width 38 height 13
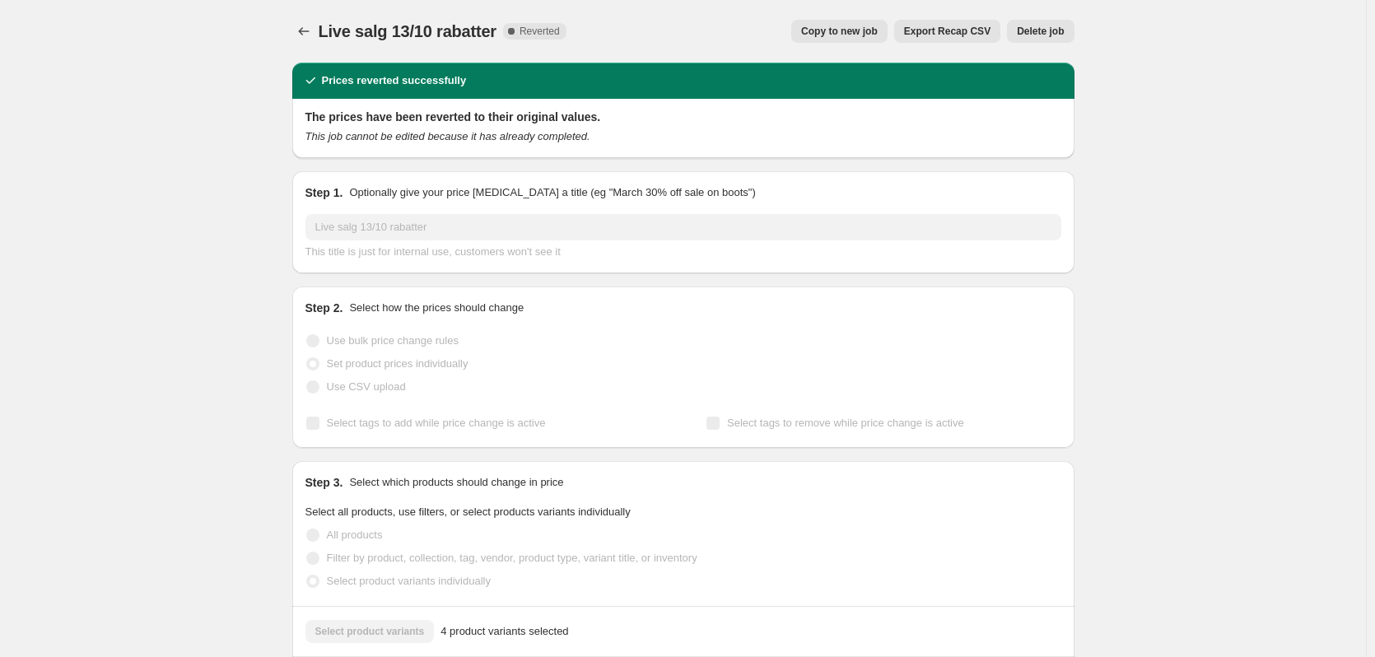
click at [845, 32] on span "Copy to new job" at bounding box center [839, 31] width 77 height 13
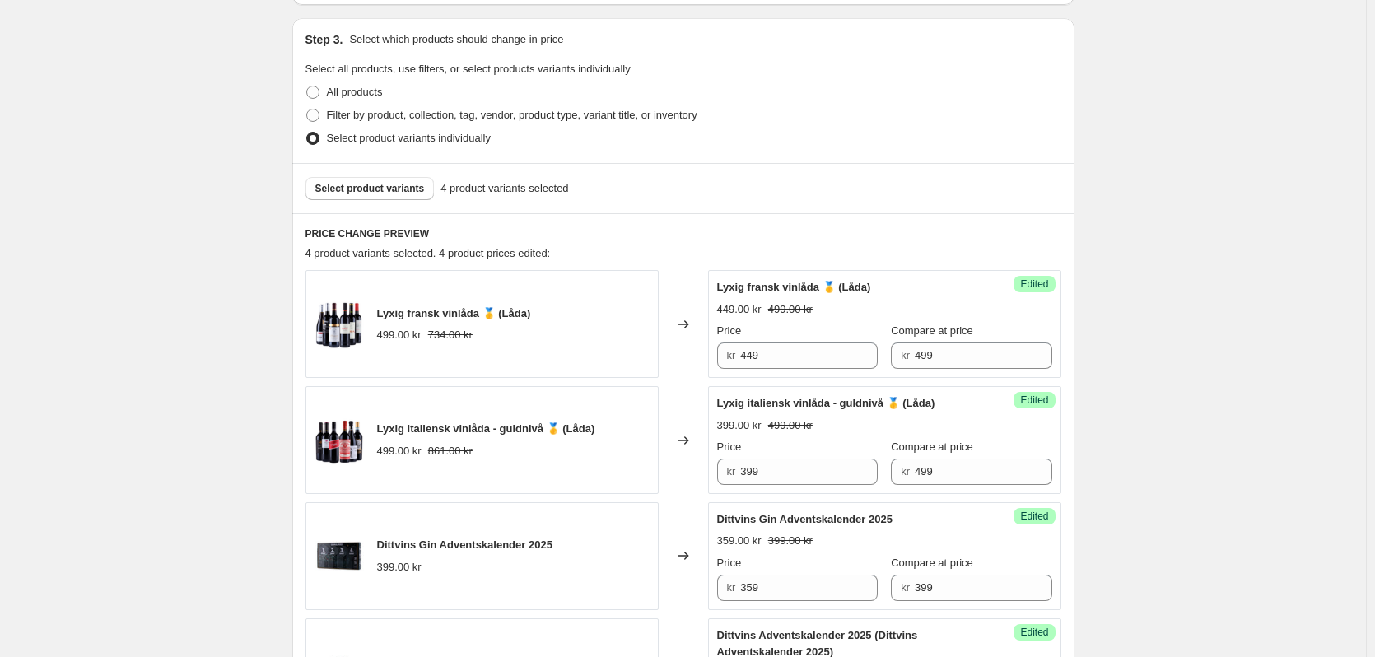
scroll to position [329, 0]
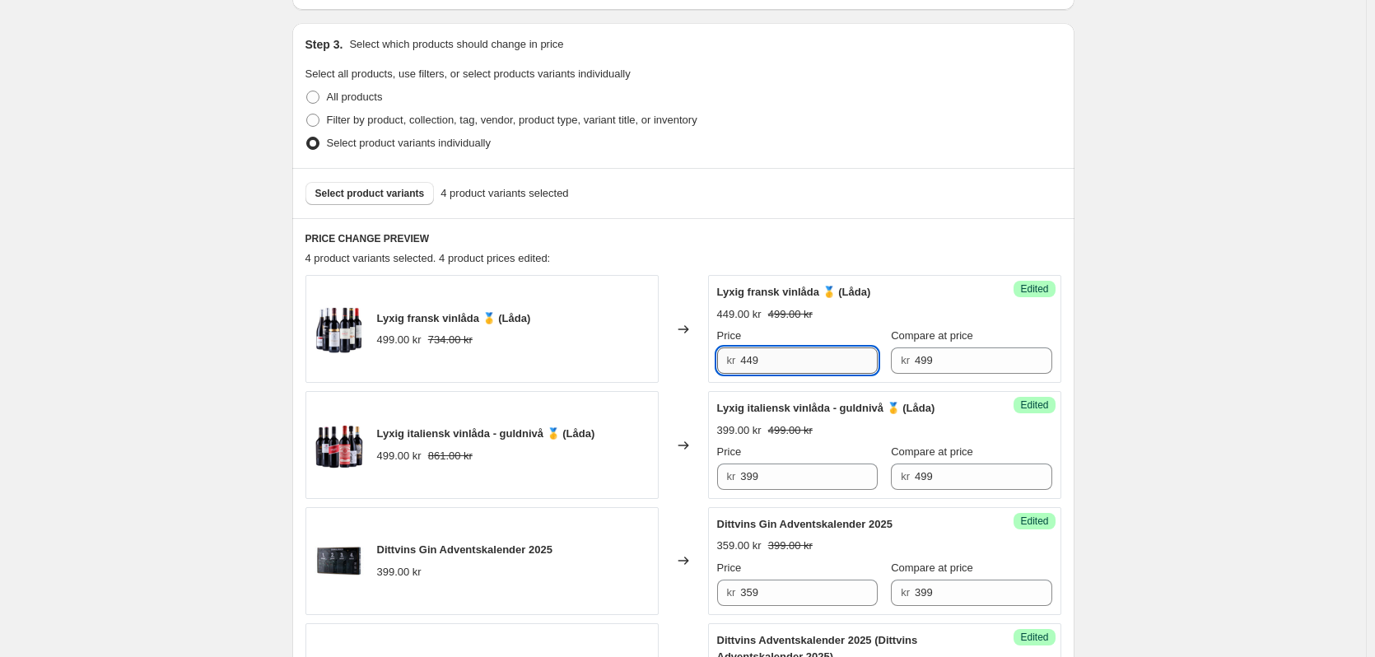
click at [791, 366] on input "449" at bounding box center [809, 360] width 138 height 26
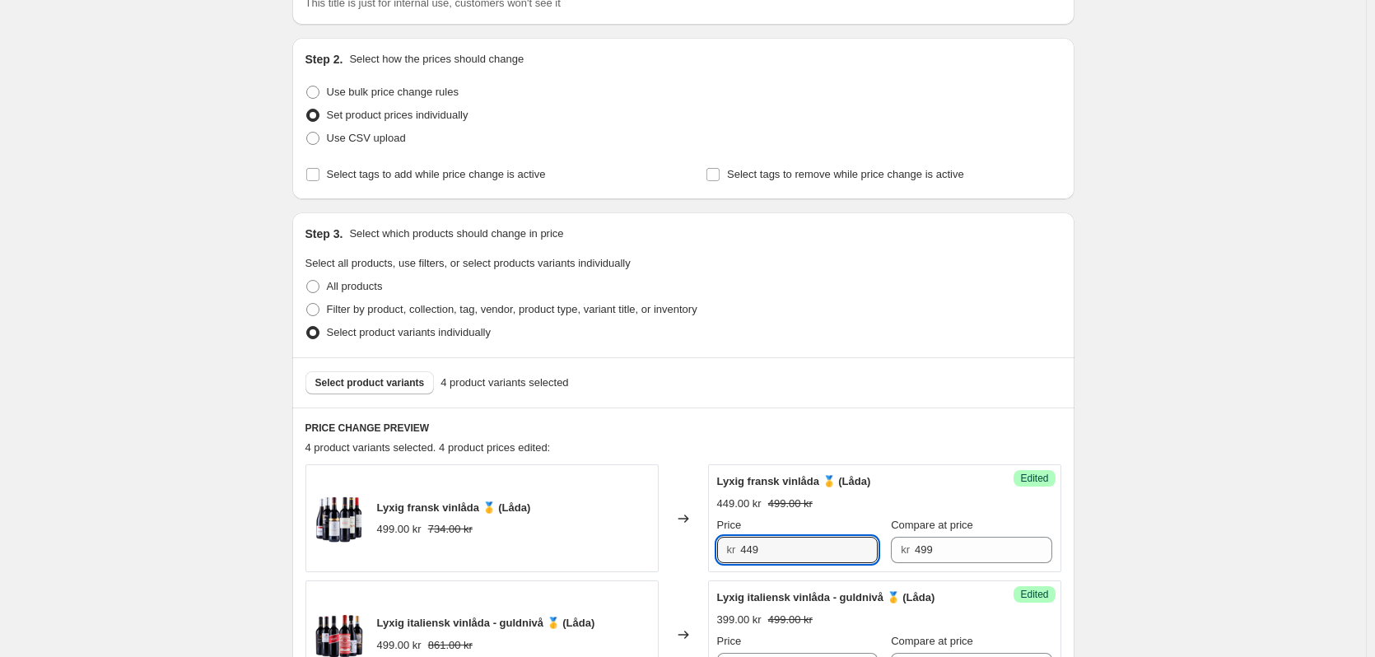
scroll to position [165, 0]
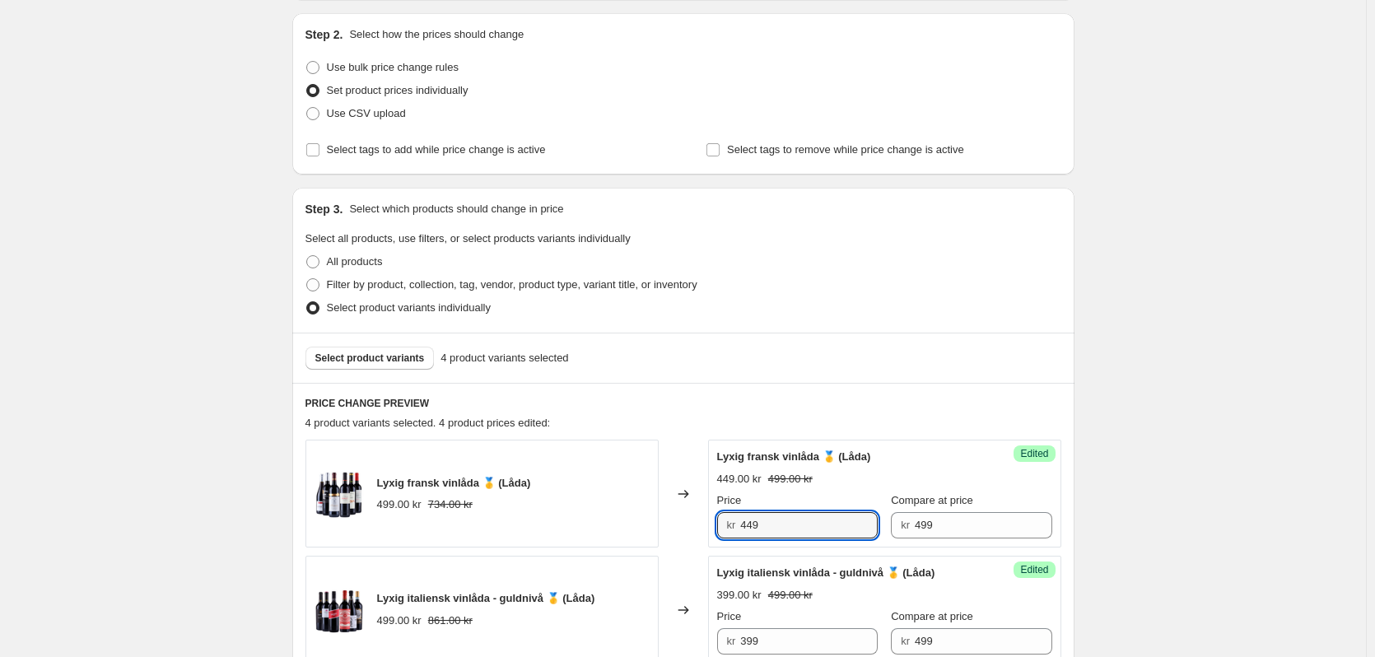
click at [239, 217] on div "Create new price [MEDICAL_DATA]. This page is ready Create new price [MEDICAL_D…" at bounding box center [683, 572] width 1366 height 1474
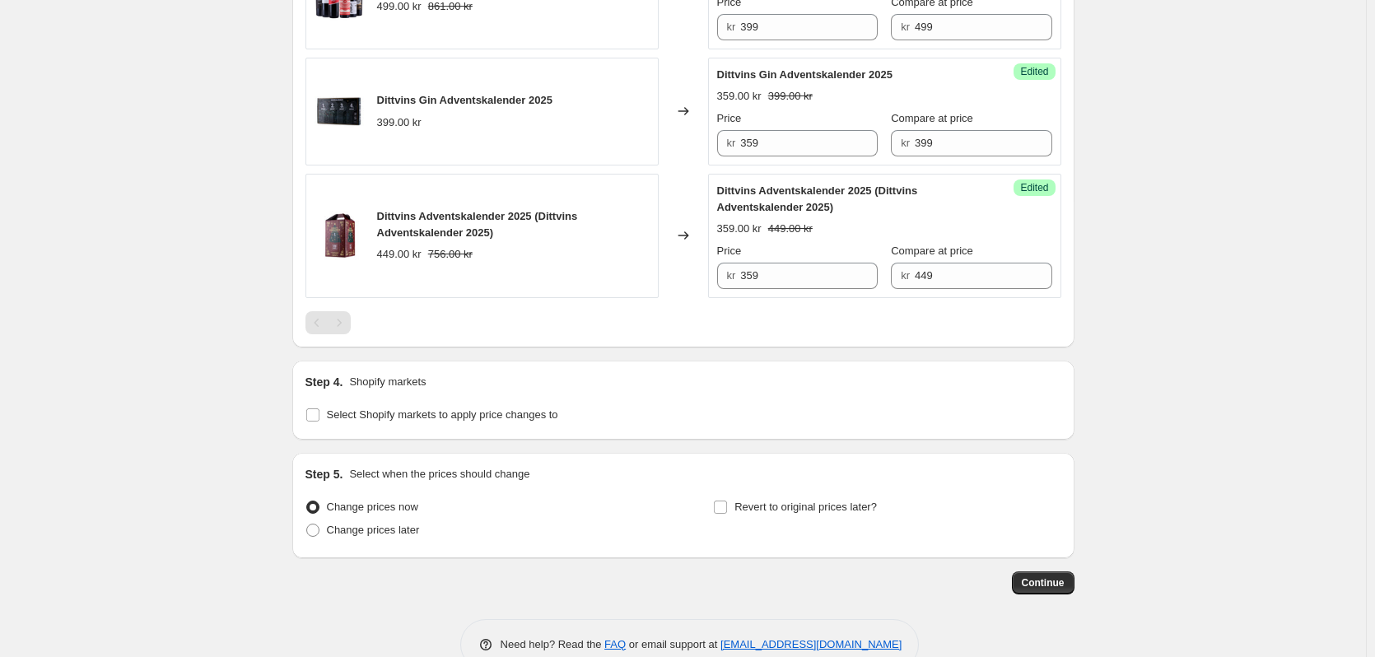
scroll to position [817, 0]
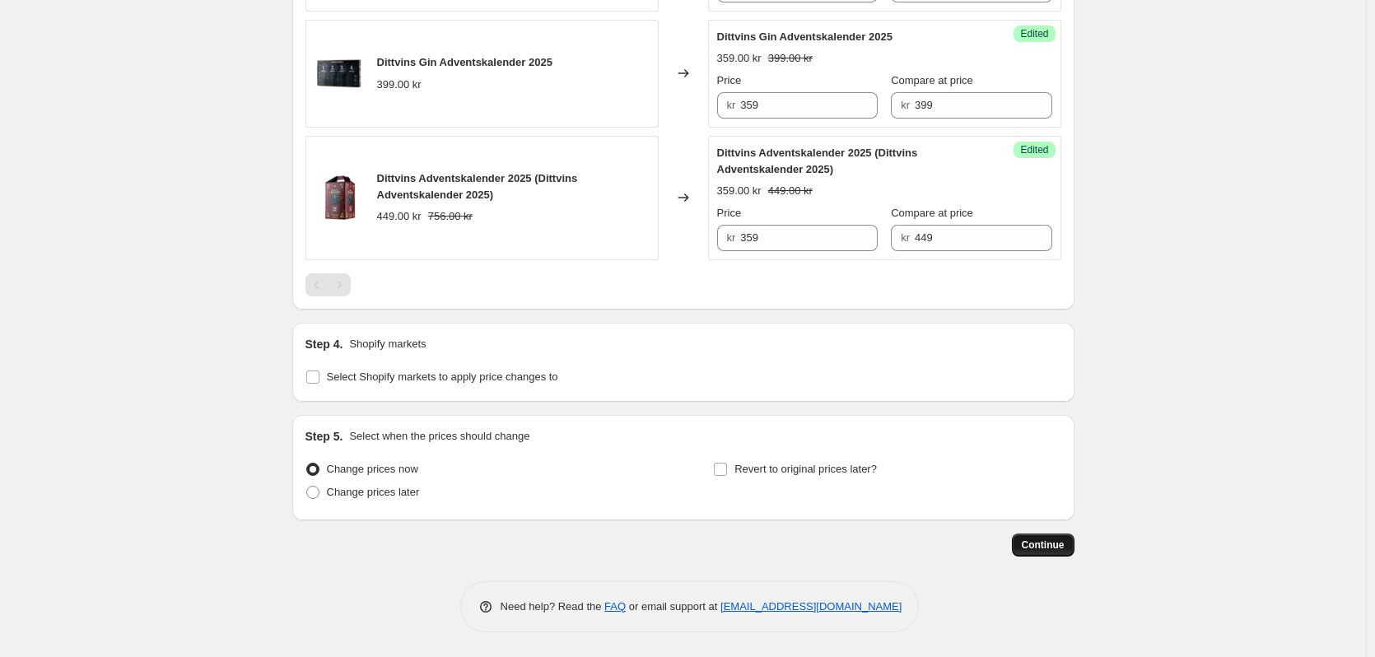
click at [1040, 548] on span "Continue" at bounding box center [1043, 545] width 43 height 13
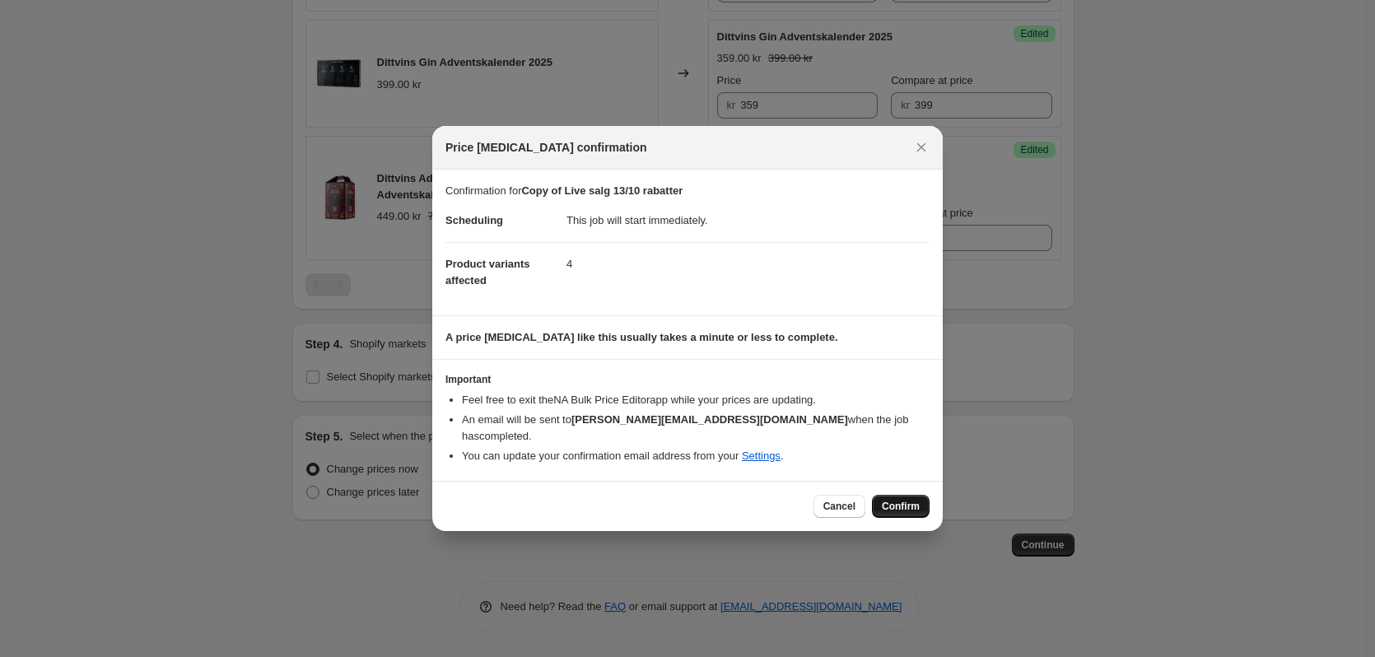
click at [896, 501] on span "Confirm" at bounding box center [901, 506] width 38 height 13
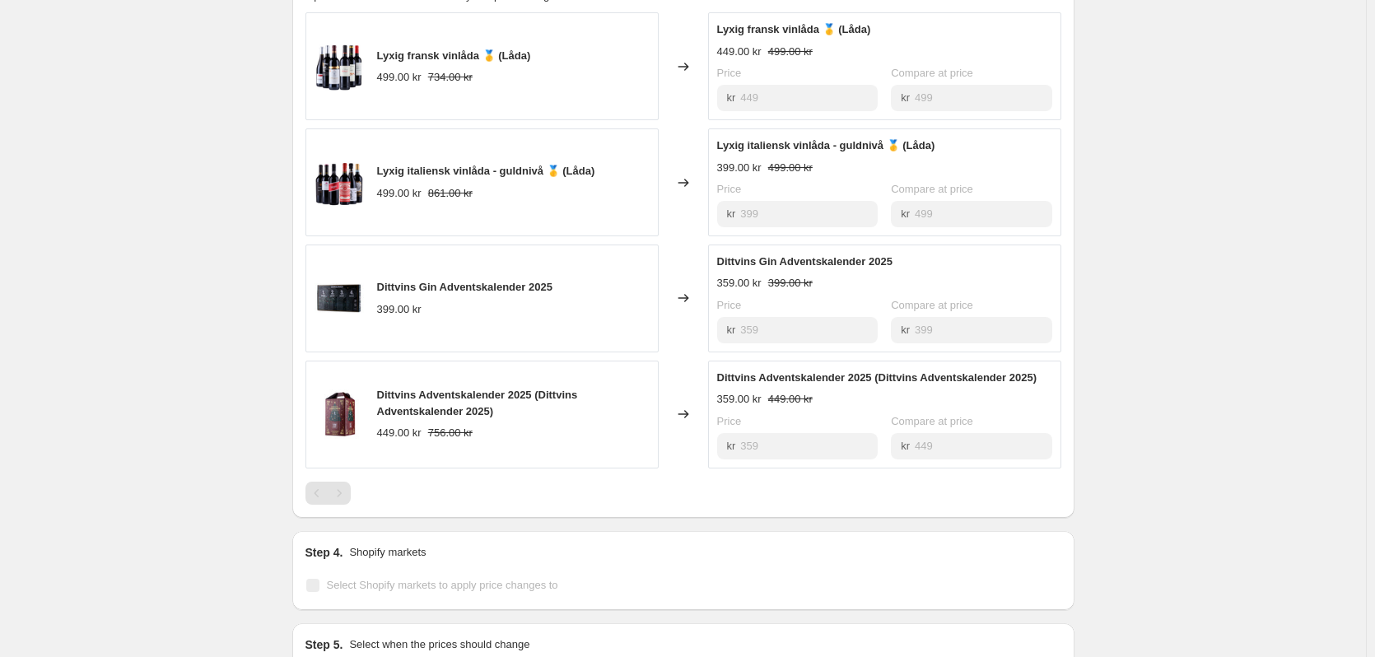
scroll to position [756, 0]
